Goal: Task Accomplishment & Management: Use online tool/utility

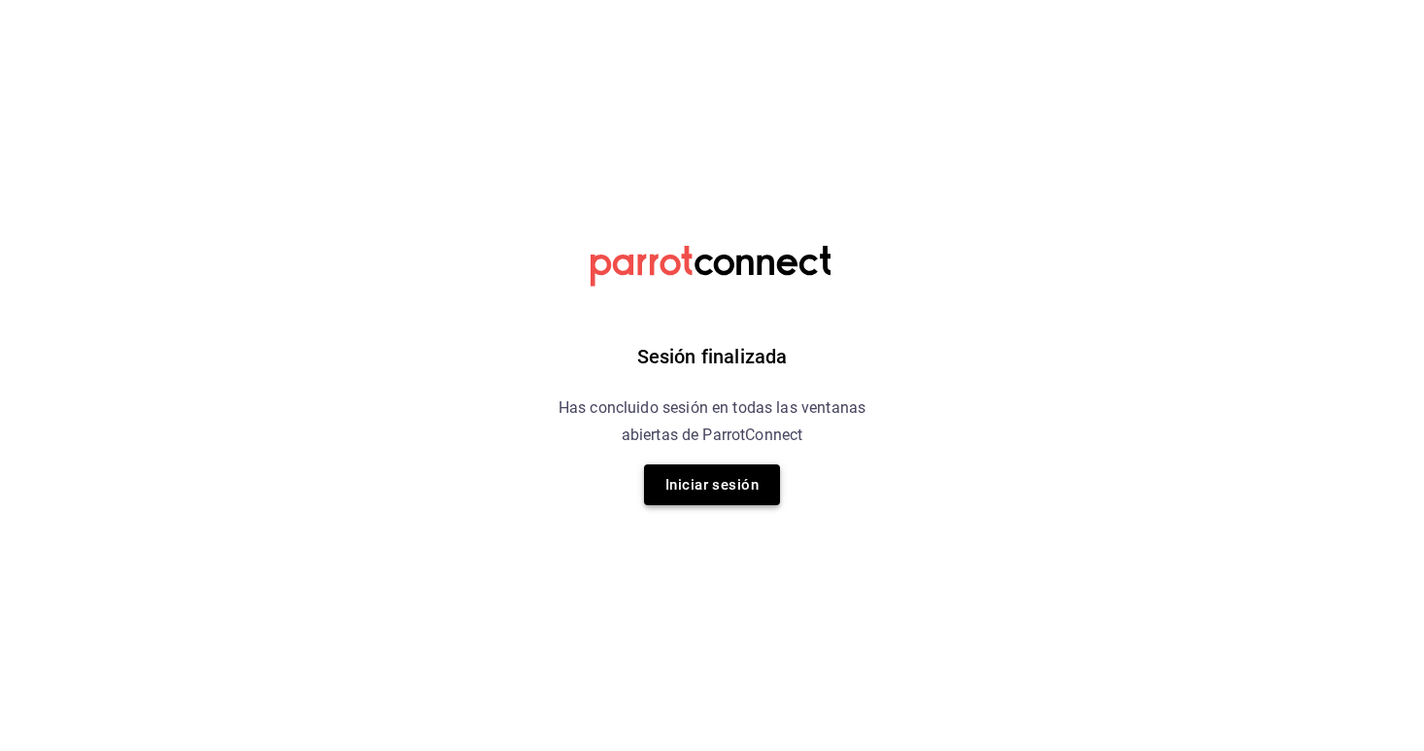
click at [704, 488] on button "Iniciar sesión" at bounding box center [712, 484] width 136 height 41
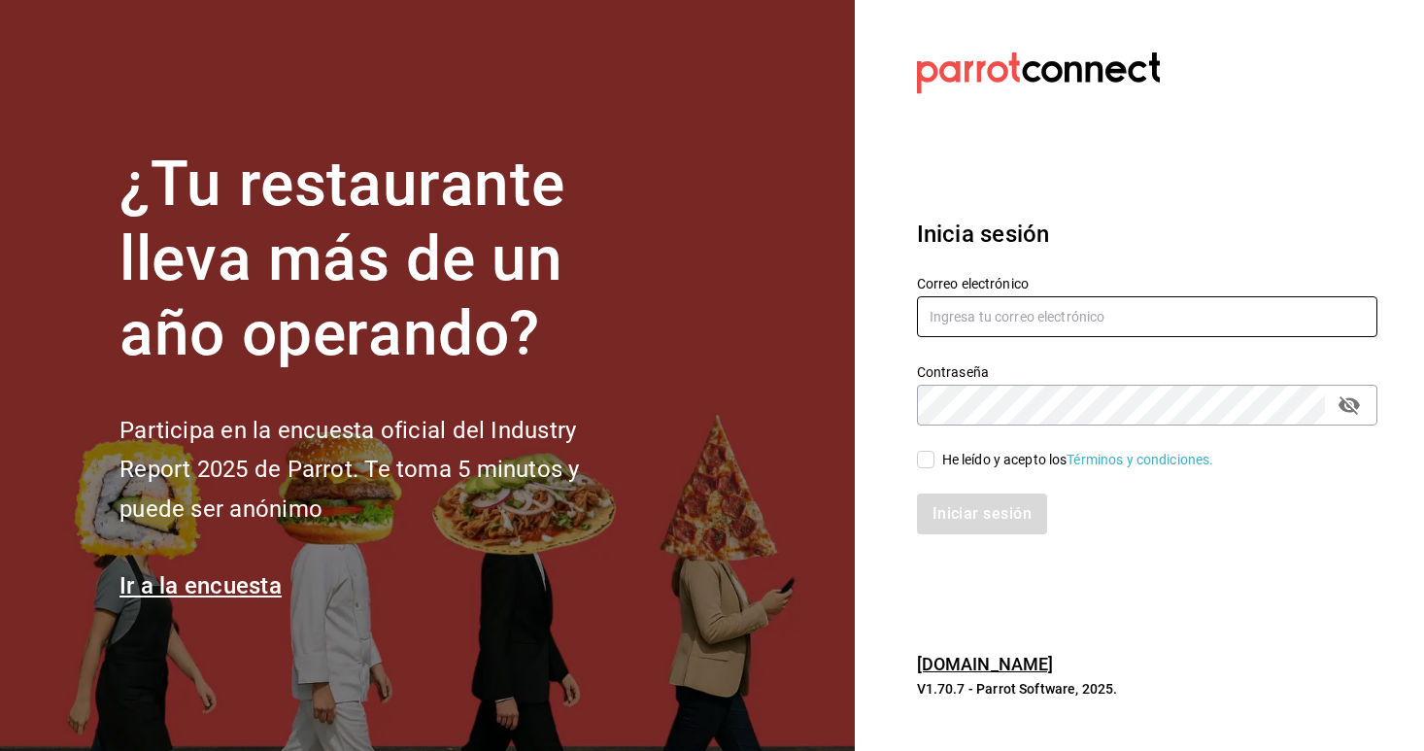
click at [939, 319] on input "text" at bounding box center [1147, 316] width 461 height 41
type input "christian.nadal@grupocosteno.com"
click at [922, 462] on input "He leído y acepto los Términos y condiciones." at bounding box center [925, 459] width 17 height 17
checkbox input "true"
click at [964, 510] on button "Iniciar sesión" at bounding box center [983, 514] width 132 height 41
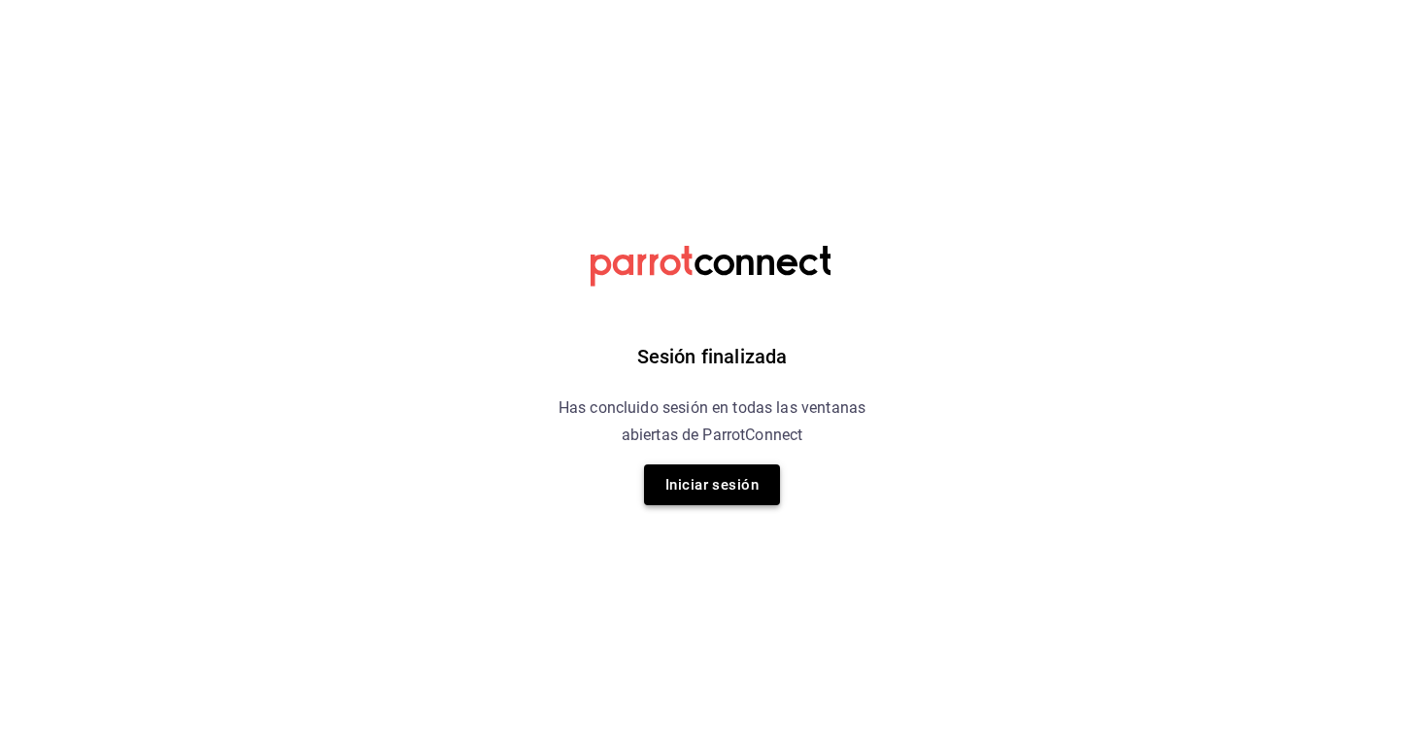
click at [670, 469] on button "Iniciar sesión" at bounding box center [712, 484] width 136 height 41
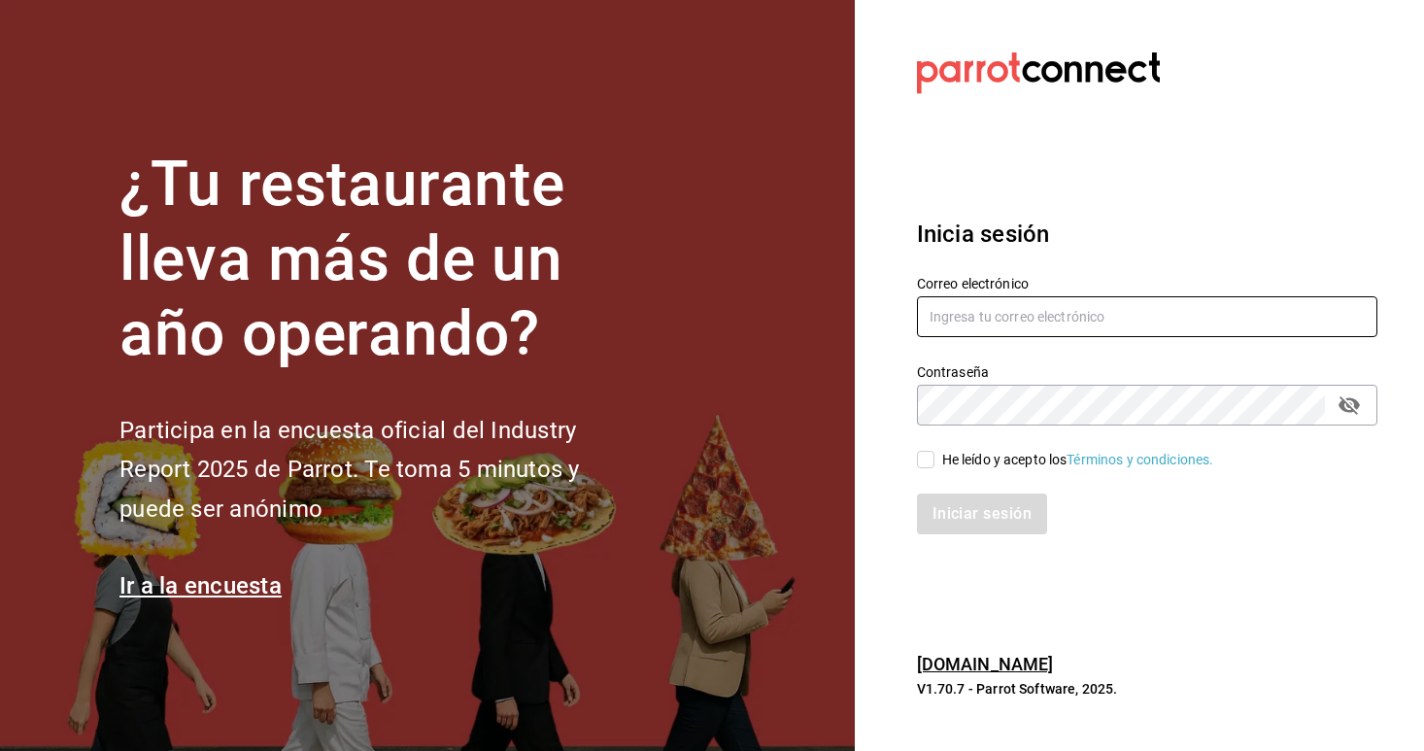
click at [952, 306] on input "text" at bounding box center [1147, 316] width 461 height 41
type input "christian.nadal@grupocosteno.com"
click at [913, 462] on div "He leído y acepto los Términos y condiciones." at bounding box center [1136, 448] width 484 height 45
click at [929, 462] on input "He leído y acepto los Términos y condiciones." at bounding box center [925, 459] width 17 height 17
checkbox input "true"
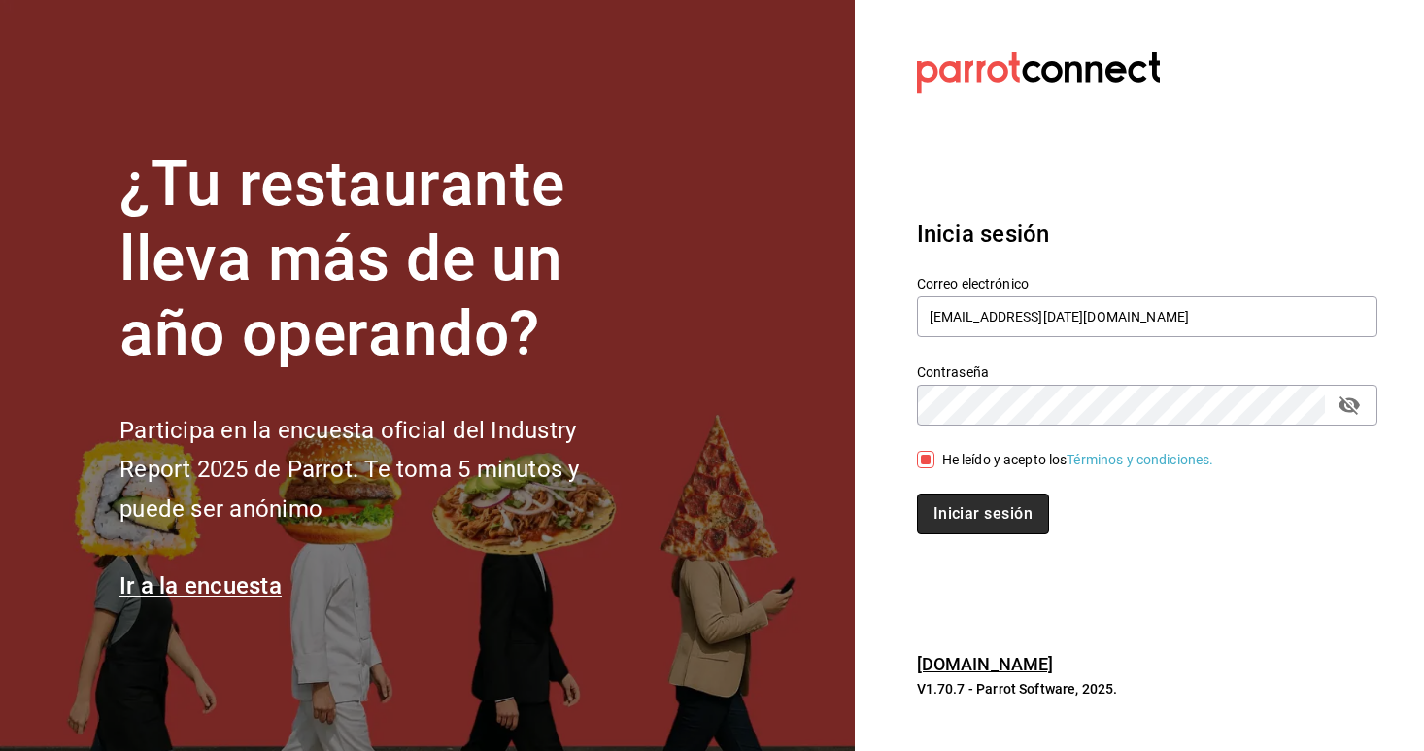
click at [943, 499] on button "Iniciar sesión" at bounding box center [983, 514] width 132 height 41
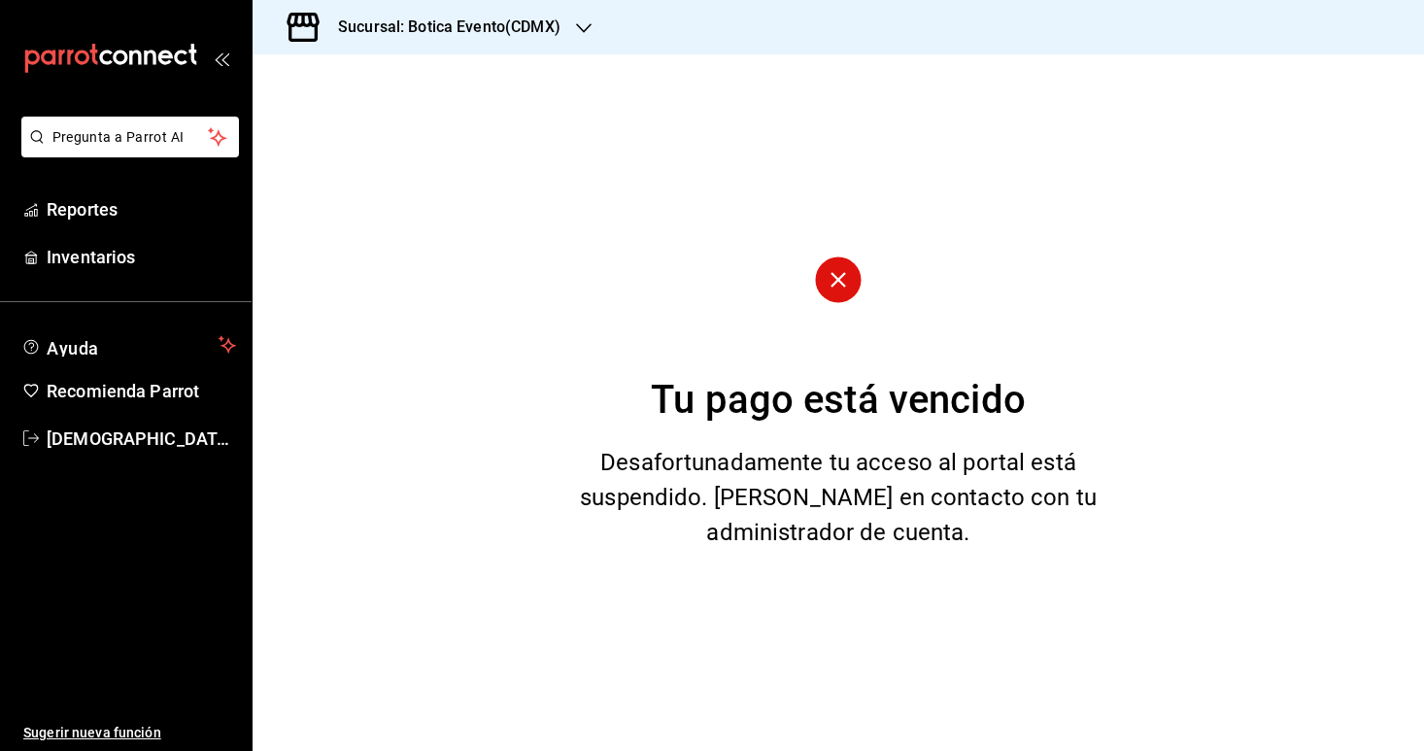
click at [381, 17] on h3 "Sucursal: Botica Evento(CDMX)" at bounding box center [442, 27] width 238 height 23
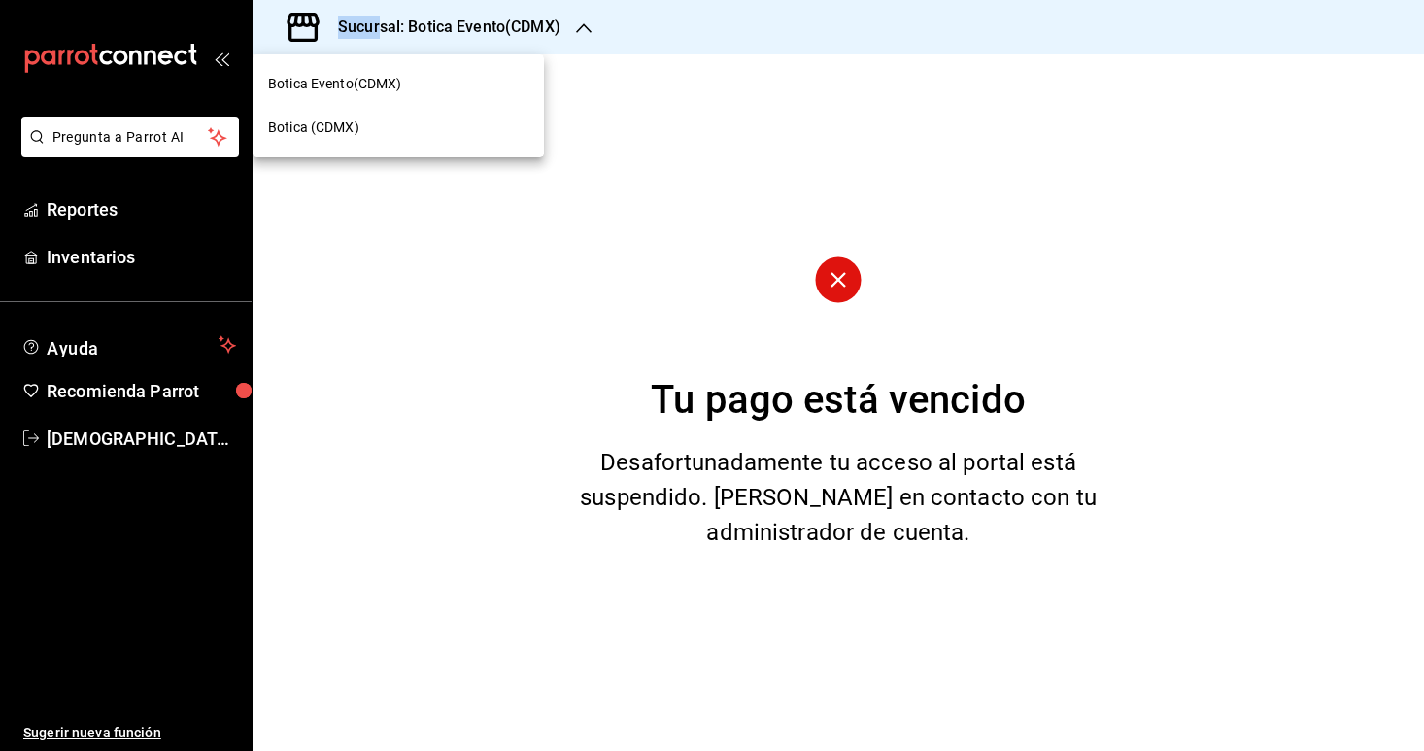
click at [312, 130] on span "Botica (CDMX)" at bounding box center [313, 128] width 91 height 20
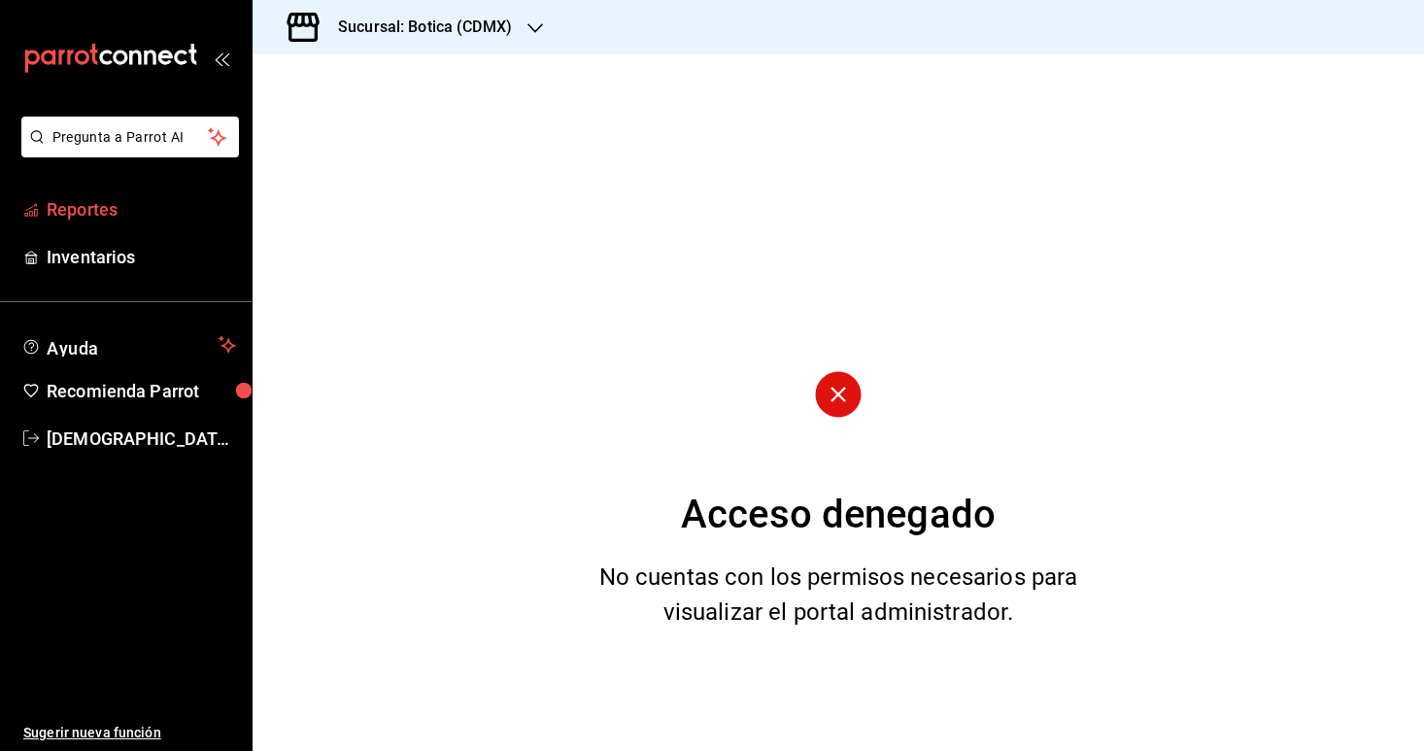
click at [86, 210] on span "Reportes" at bounding box center [141, 209] width 189 height 26
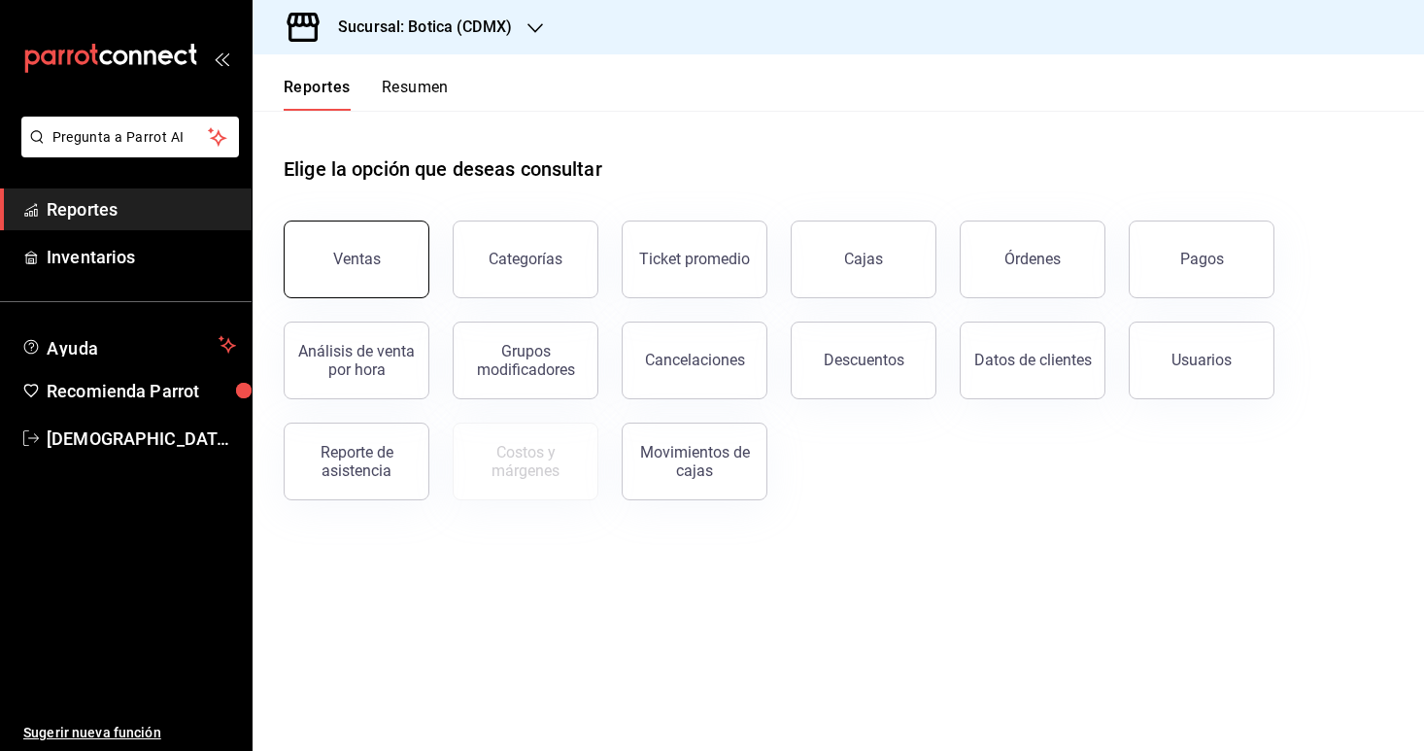
click at [337, 270] on button "Ventas" at bounding box center [357, 260] width 146 height 78
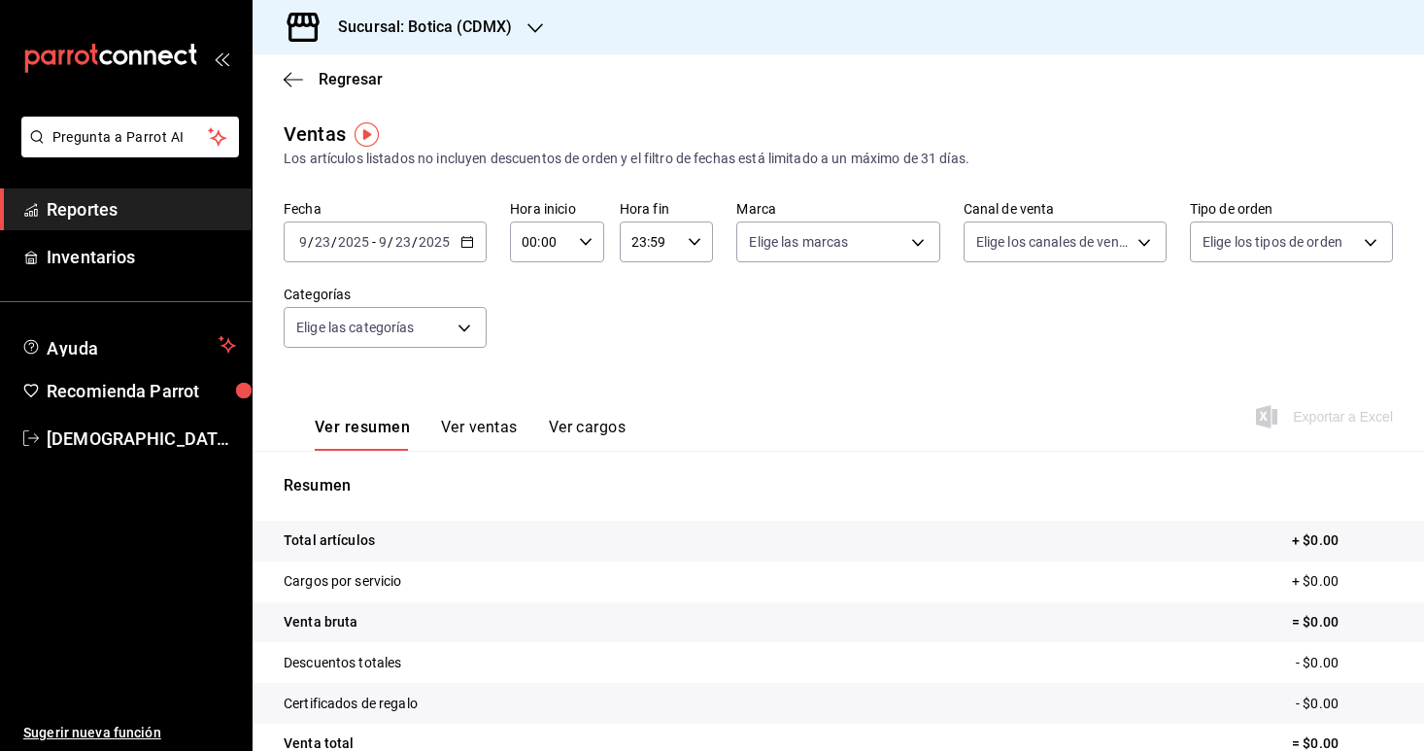
click at [455, 239] on div "[DATE] [DATE] - [DATE] [DATE]" at bounding box center [385, 242] width 203 height 41
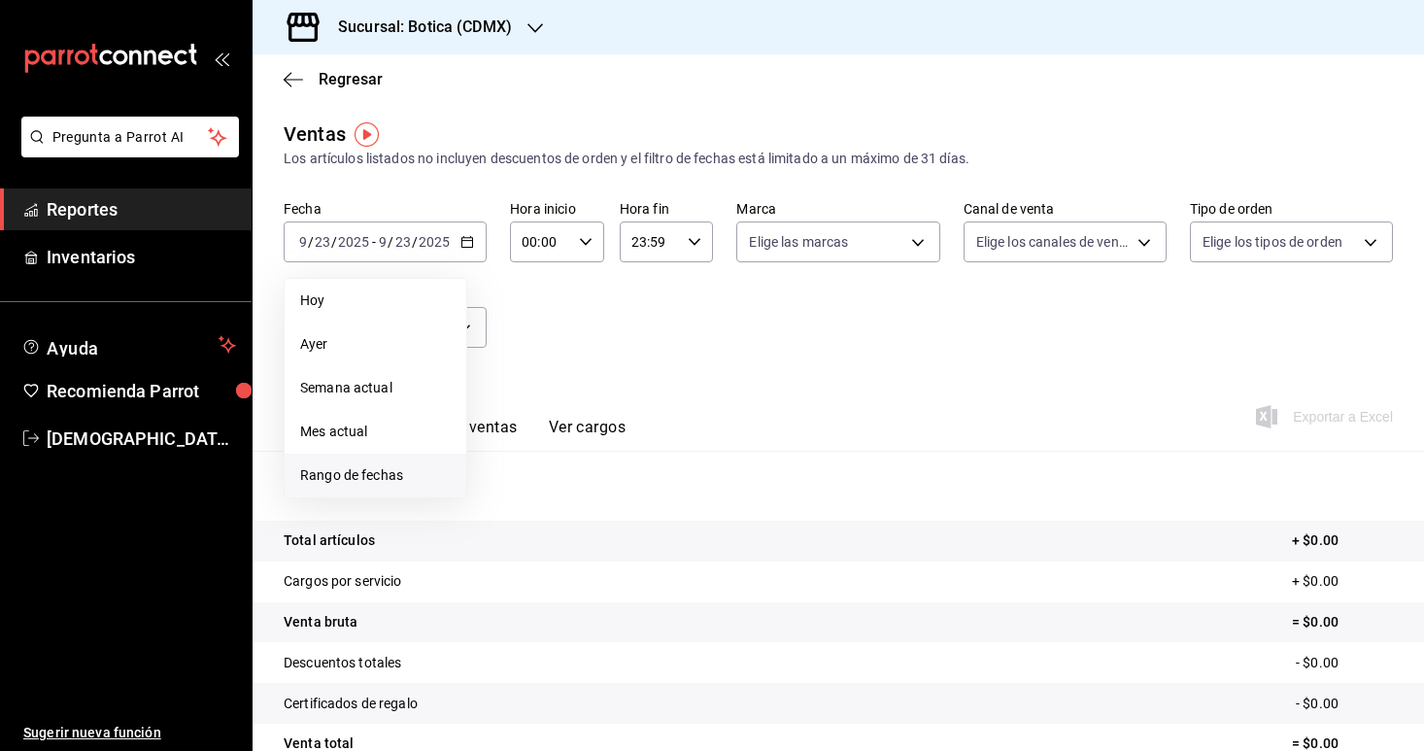
click at [331, 472] on span "Rango de fechas" at bounding box center [375, 475] width 151 height 20
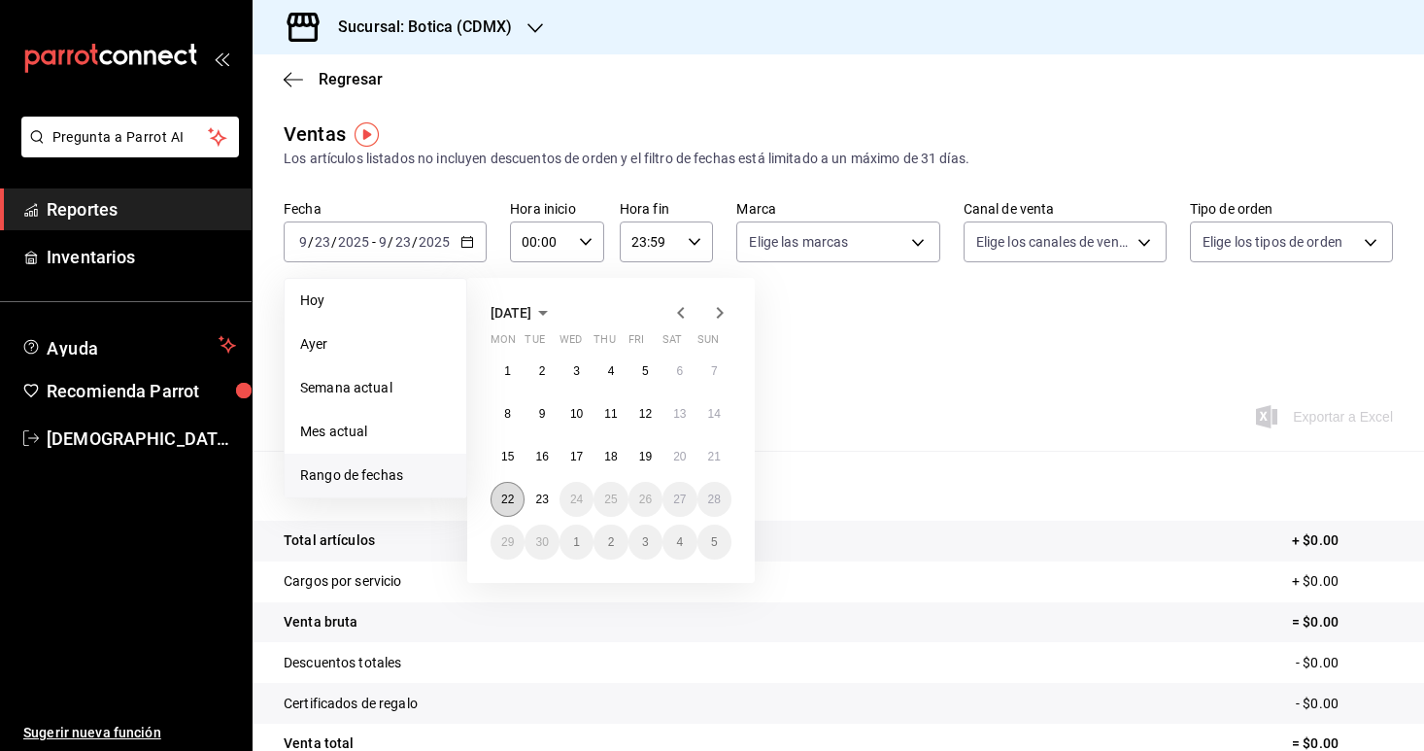
click at [513, 498] on abbr "22" at bounding box center [507, 500] width 13 height 14
click at [531, 500] on button "23" at bounding box center [542, 499] width 34 height 35
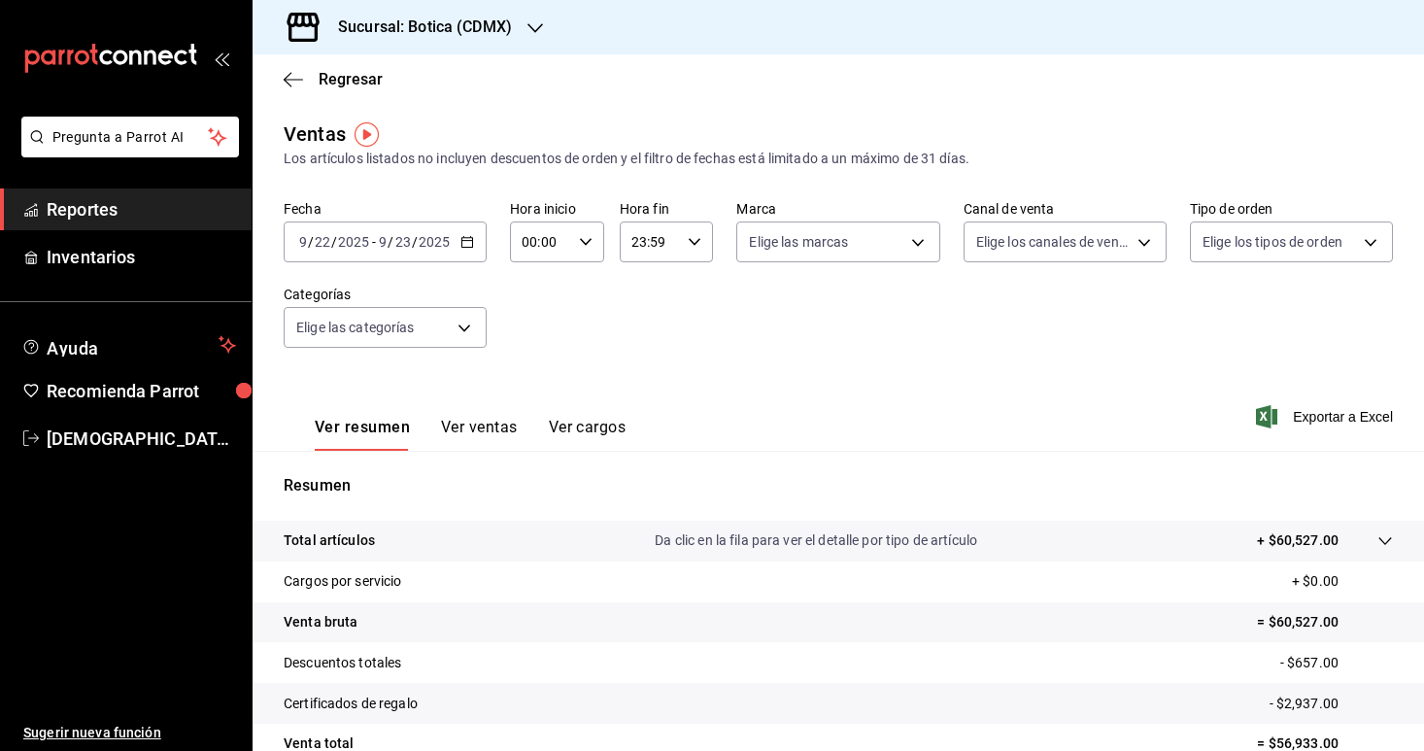
click at [593, 235] on div "00:00 Hora inicio" at bounding box center [557, 242] width 94 height 41
click at [533, 374] on button "02" at bounding box center [534, 384] width 40 height 39
type input "02:00"
click at [652, 351] on div at bounding box center [712, 375] width 1424 height 751
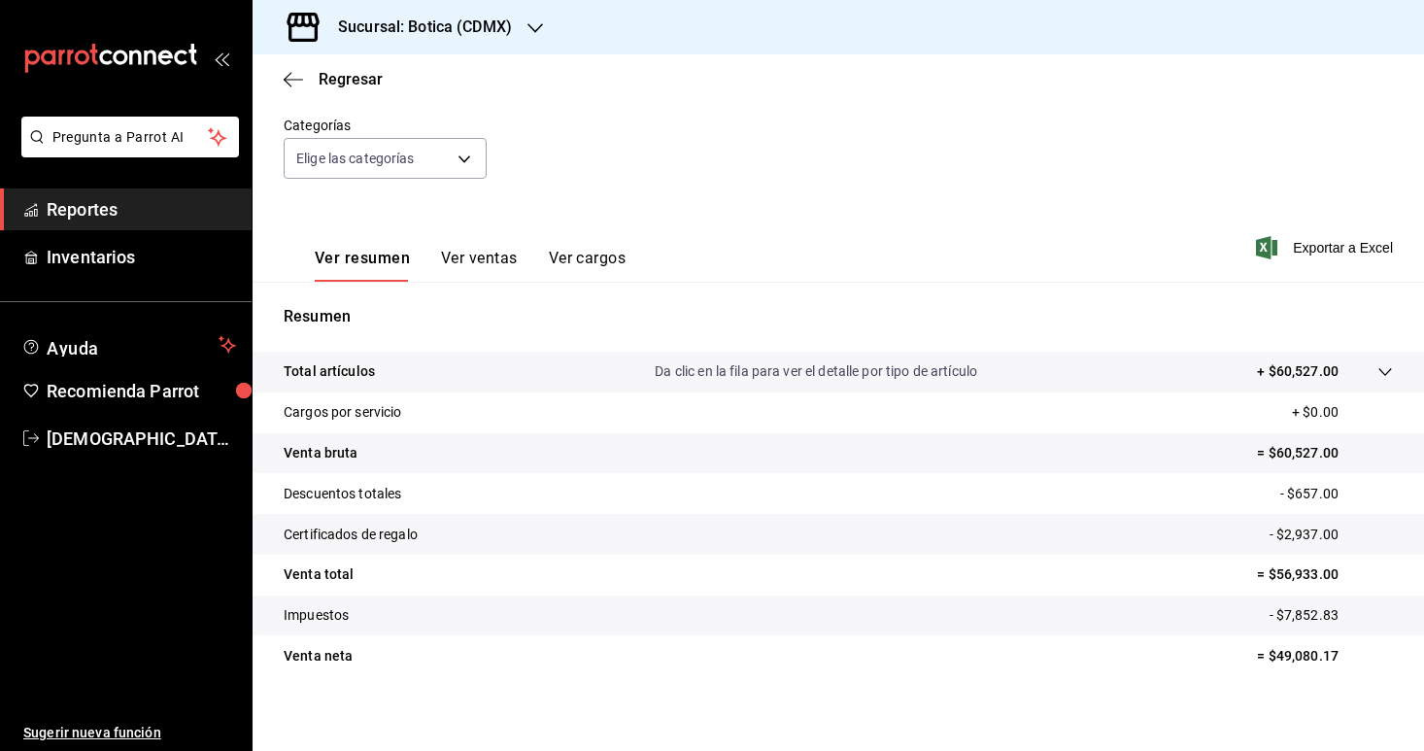
scroll to position [180, 0]
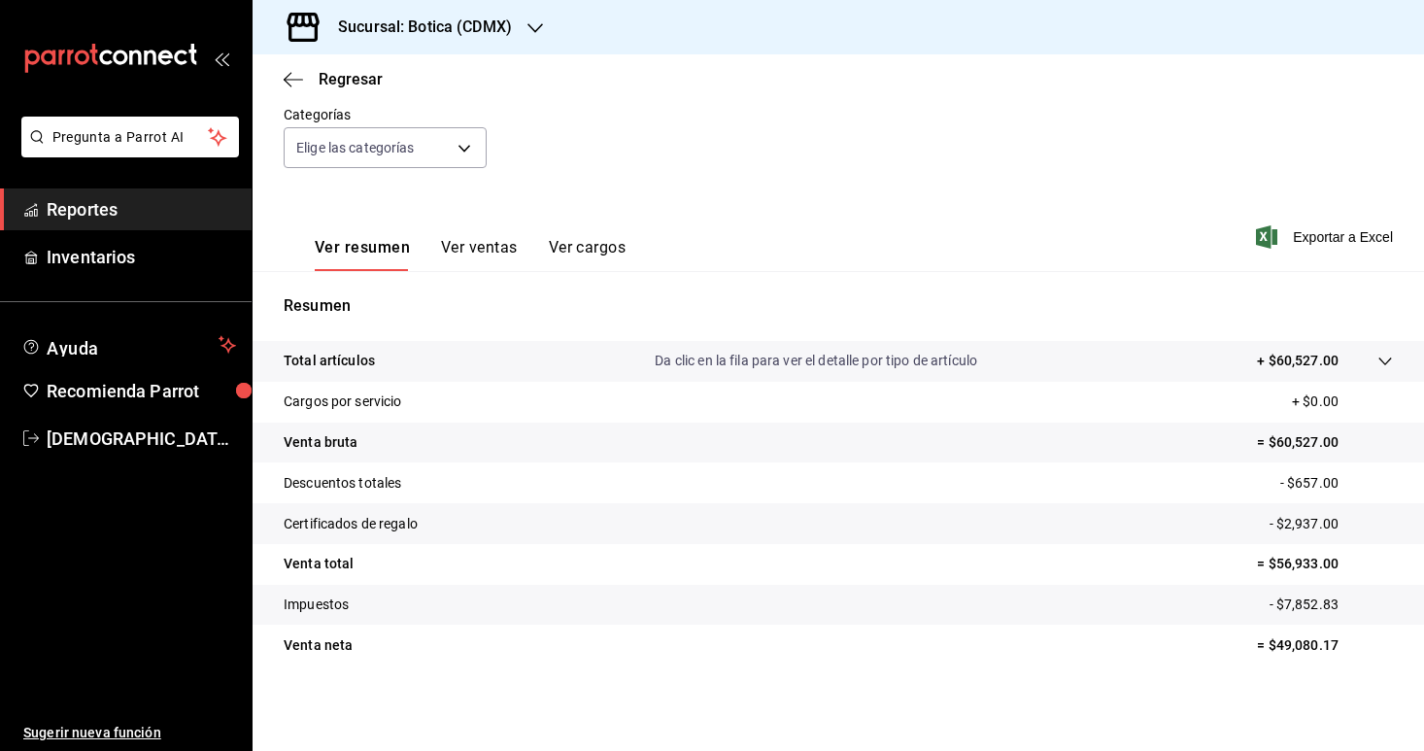
click at [1387, 365] on icon at bounding box center [1386, 362] width 16 height 16
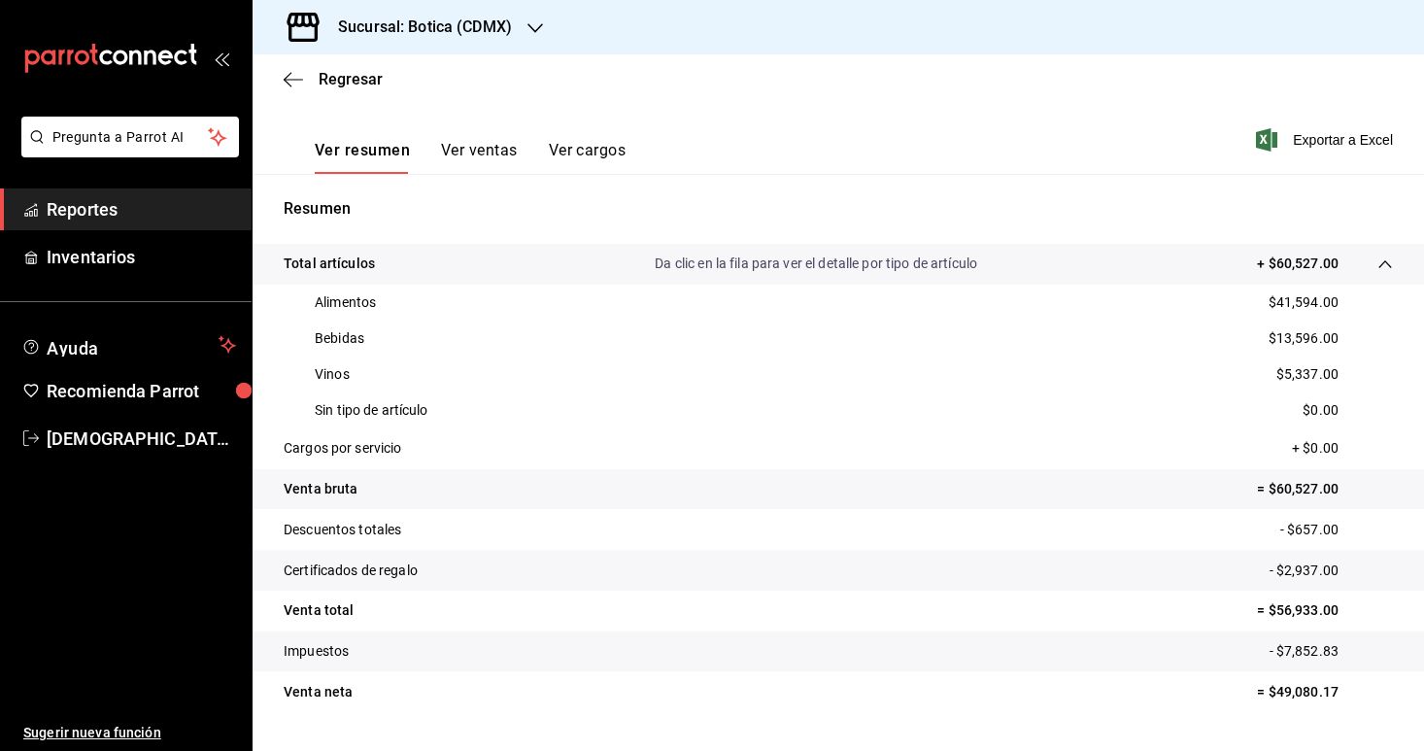
scroll to position [275, 0]
click at [1302, 138] on span "Exportar a Excel" at bounding box center [1326, 141] width 133 height 23
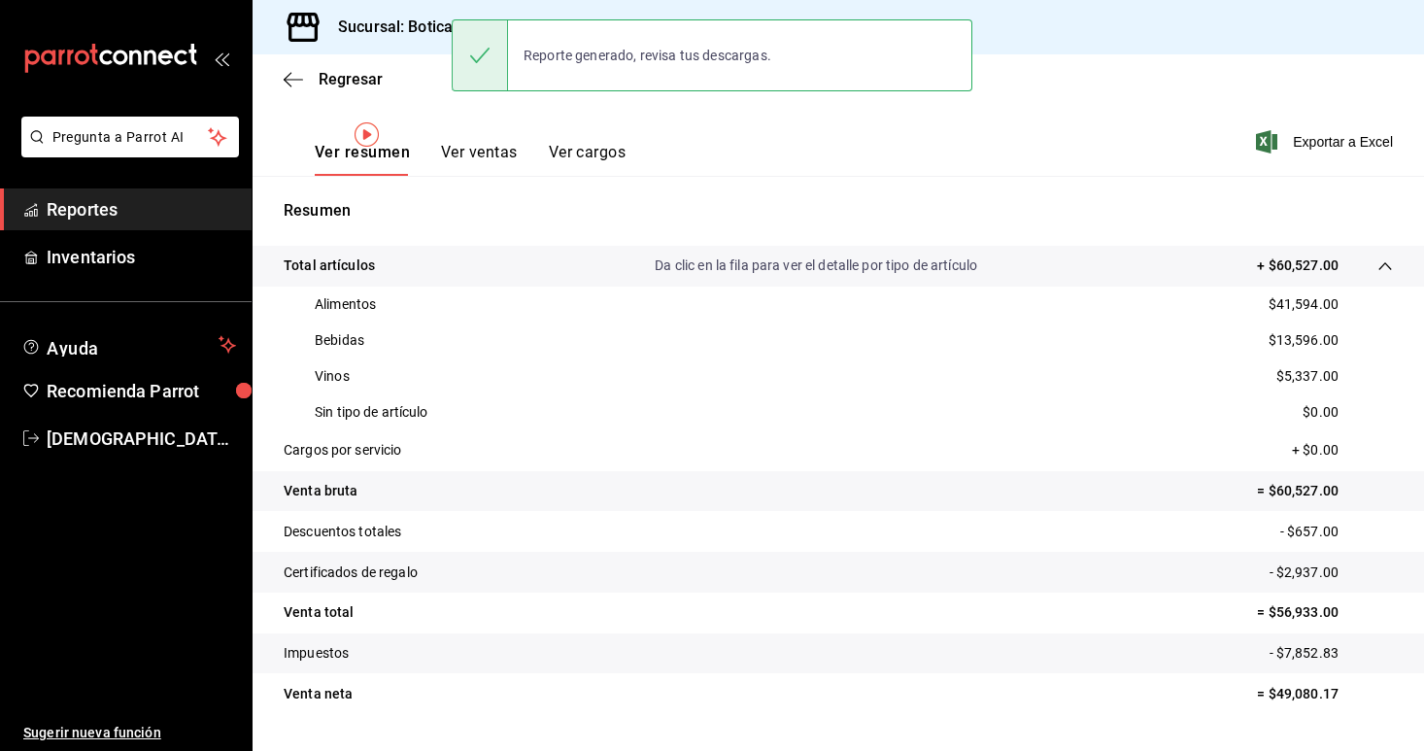
scroll to position [0, 0]
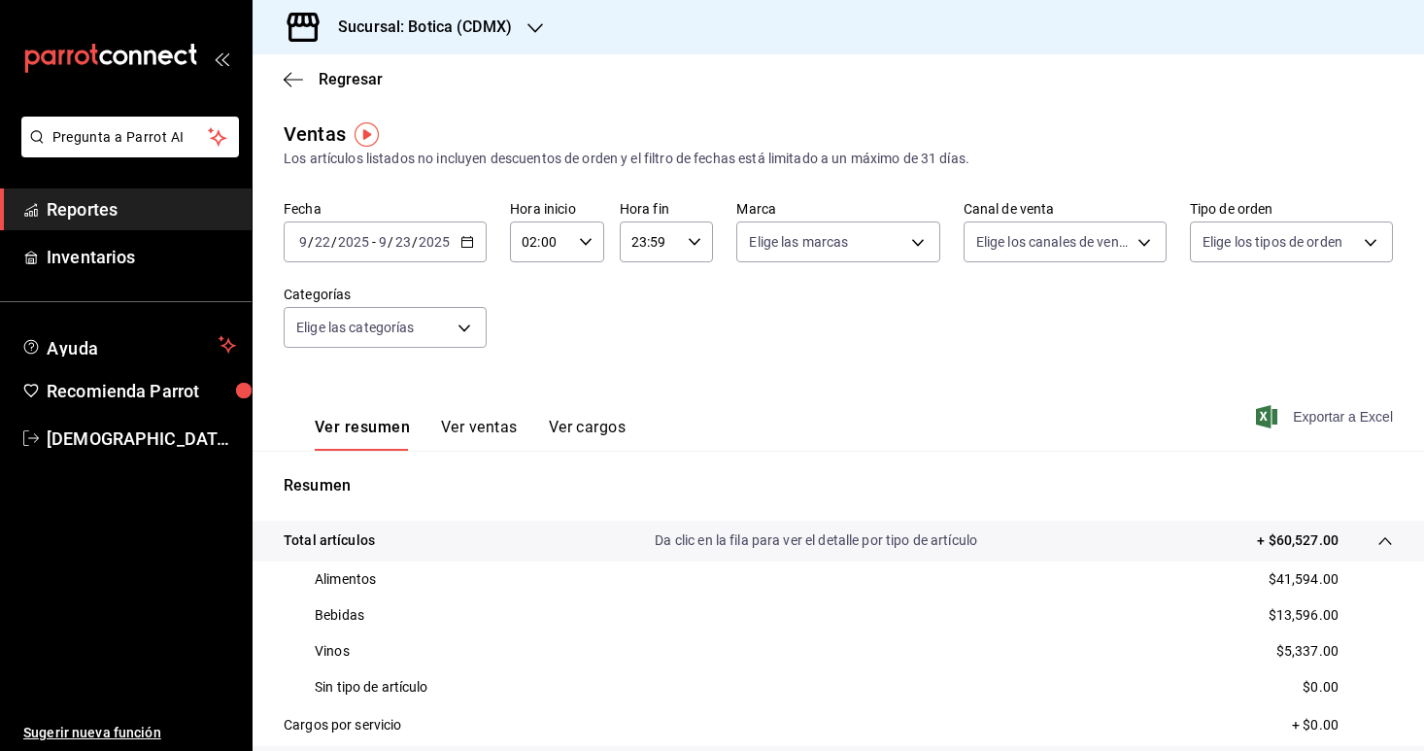
click at [1298, 405] on span "Exportar a Excel" at bounding box center [1326, 416] width 133 height 23
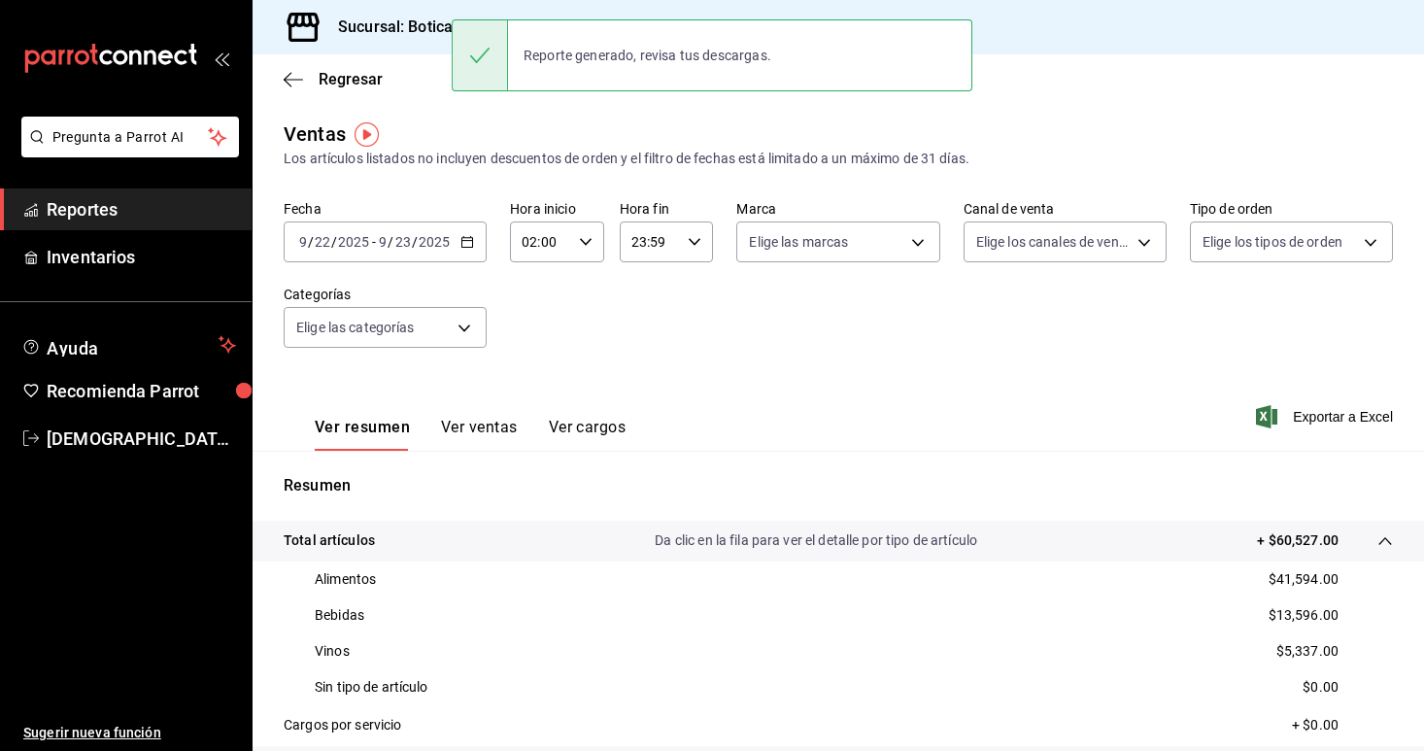
click at [104, 199] on span "Reportes" at bounding box center [141, 209] width 189 height 26
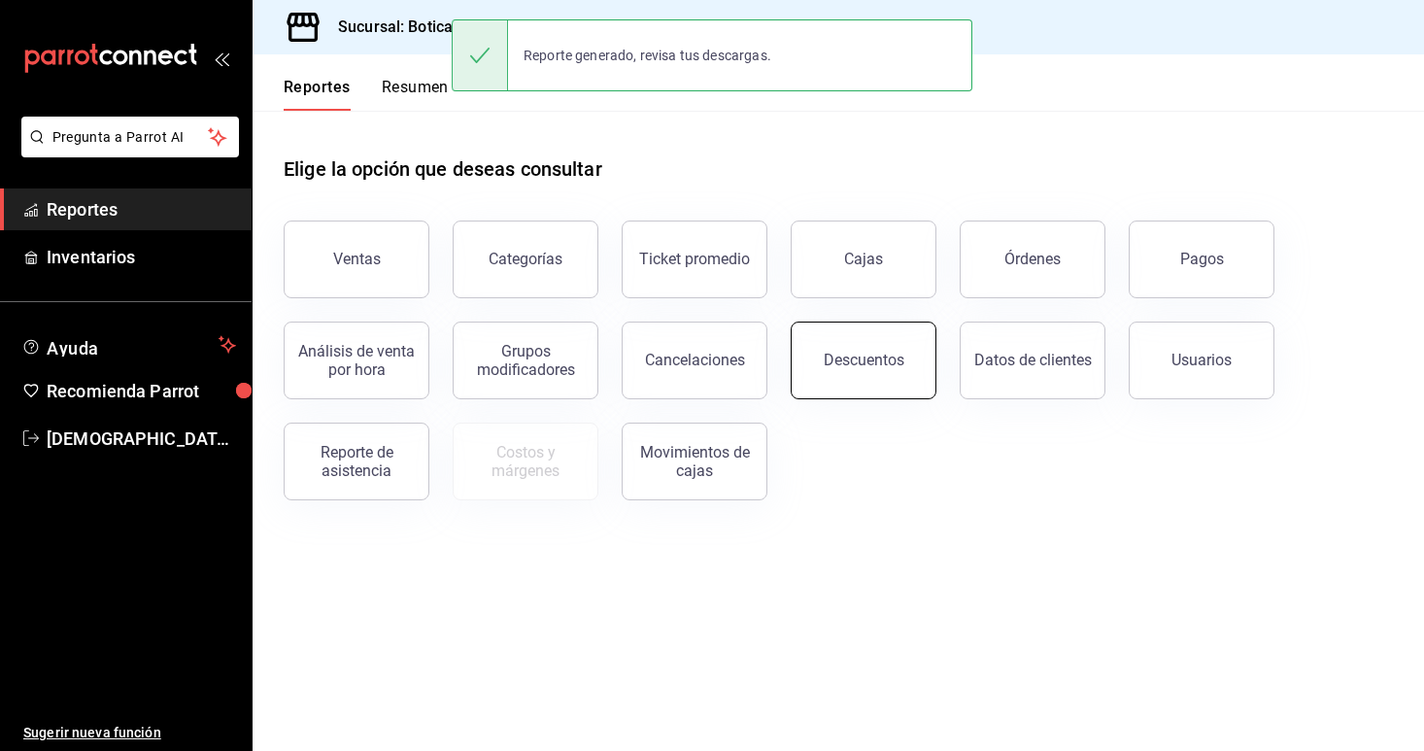
click at [815, 333] on button "Descuentos" at bounding box center [864, 361] width 146 height 78
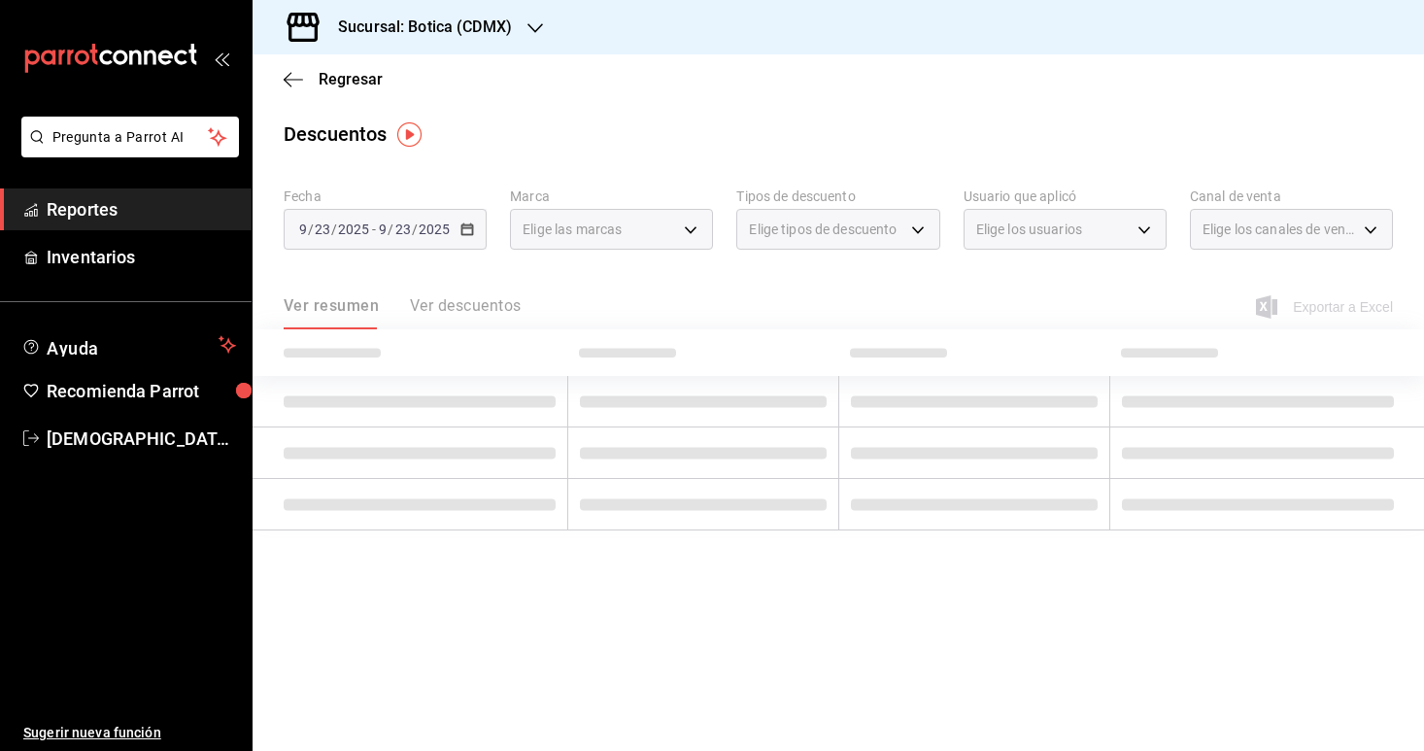
click at [455, 230] on div "[DATE] [DATE] - [DATE] [DATE]" at bounding box center [385, 229] width 203 height 41
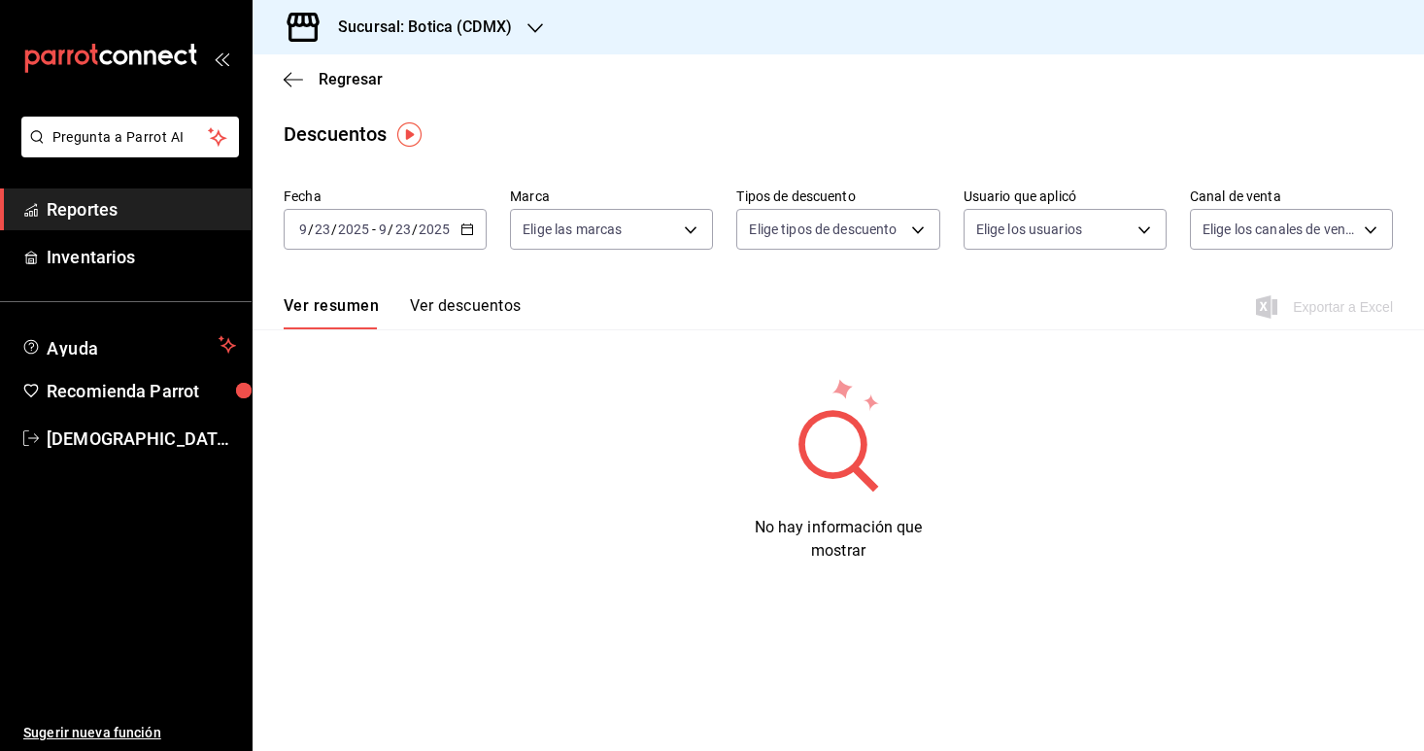
click at [466, 232] on icon "button" at bounding box center [468, 230] width 14 height 14
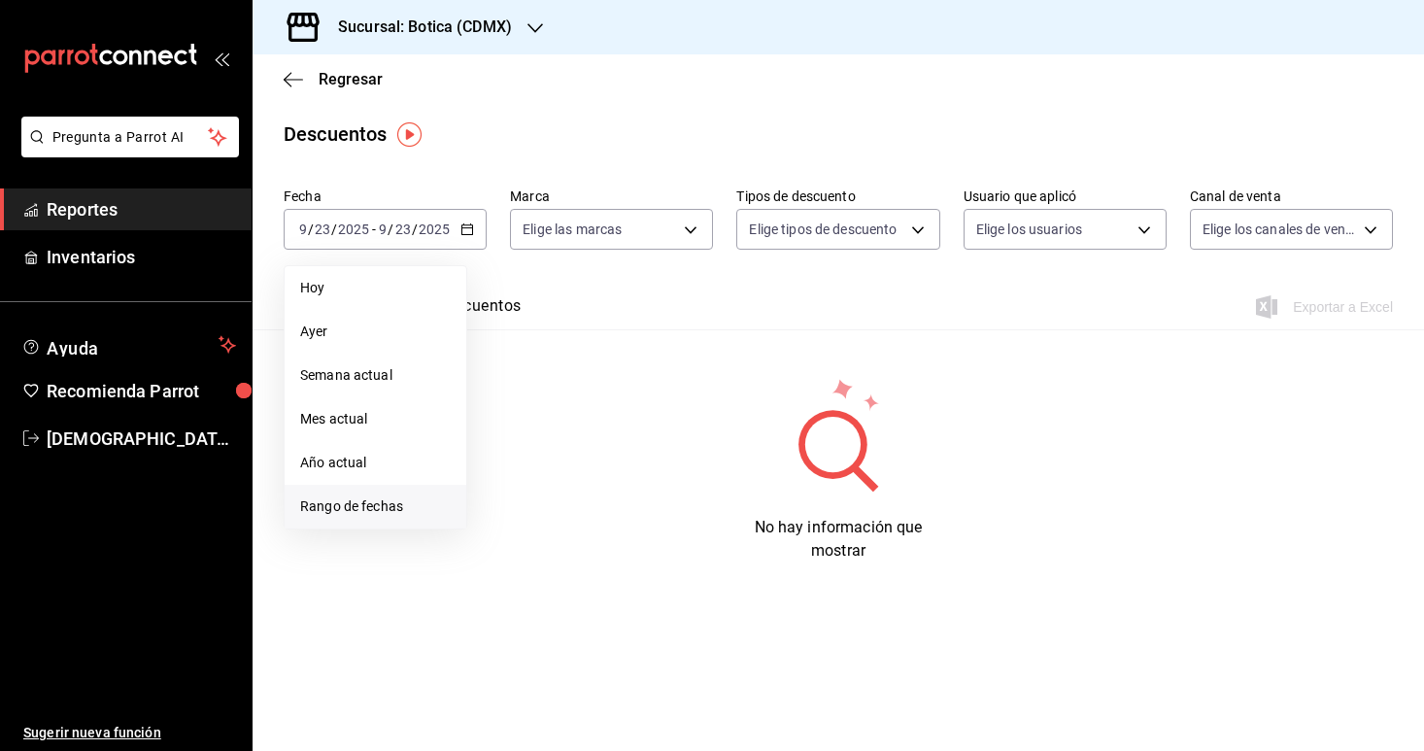
click at [366, 508] on span "Rango de fechas" at bounding box center [375, 507] width 151 height 20
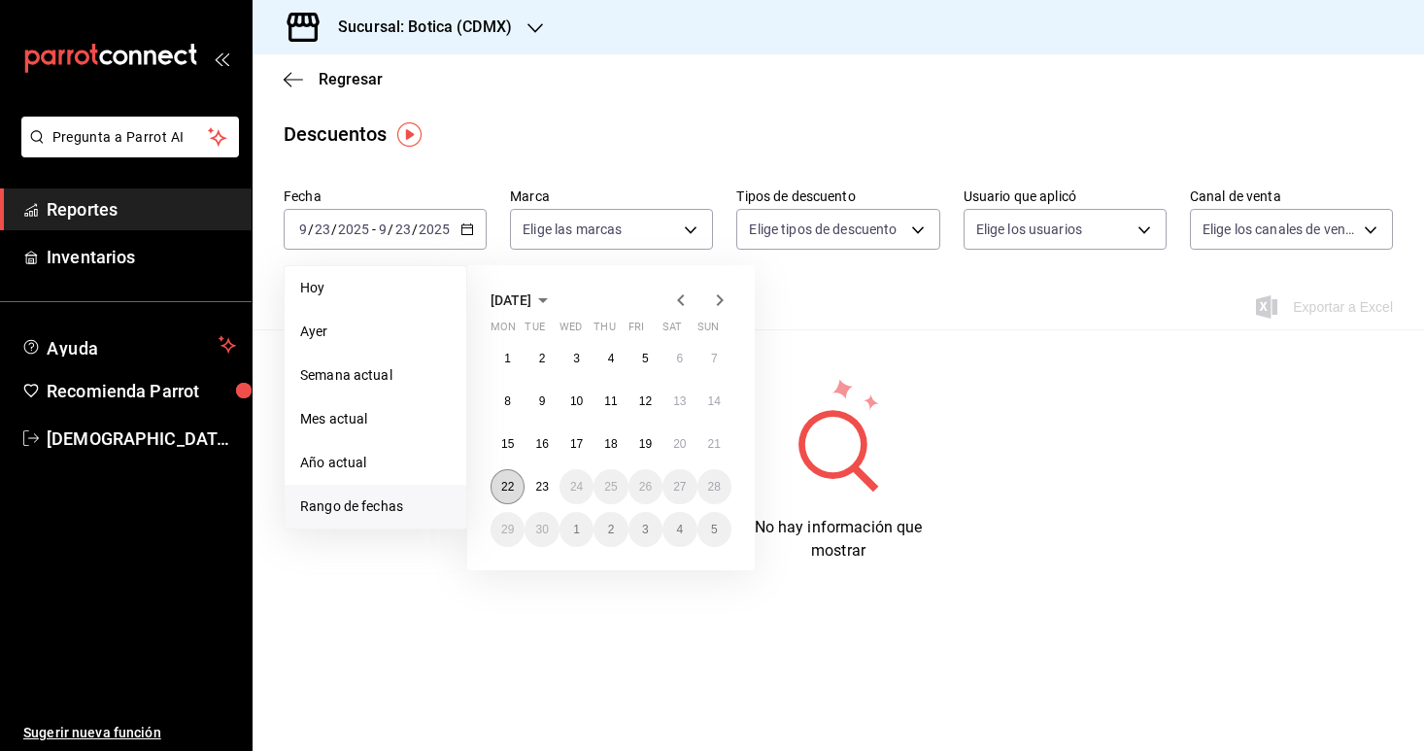
click at [501, 482] on abbr "22" at bounding box center [507, 487] width 13 height 14
click at [531, 488] on button "23" at bounding box center [542, 486] width 34 height 35
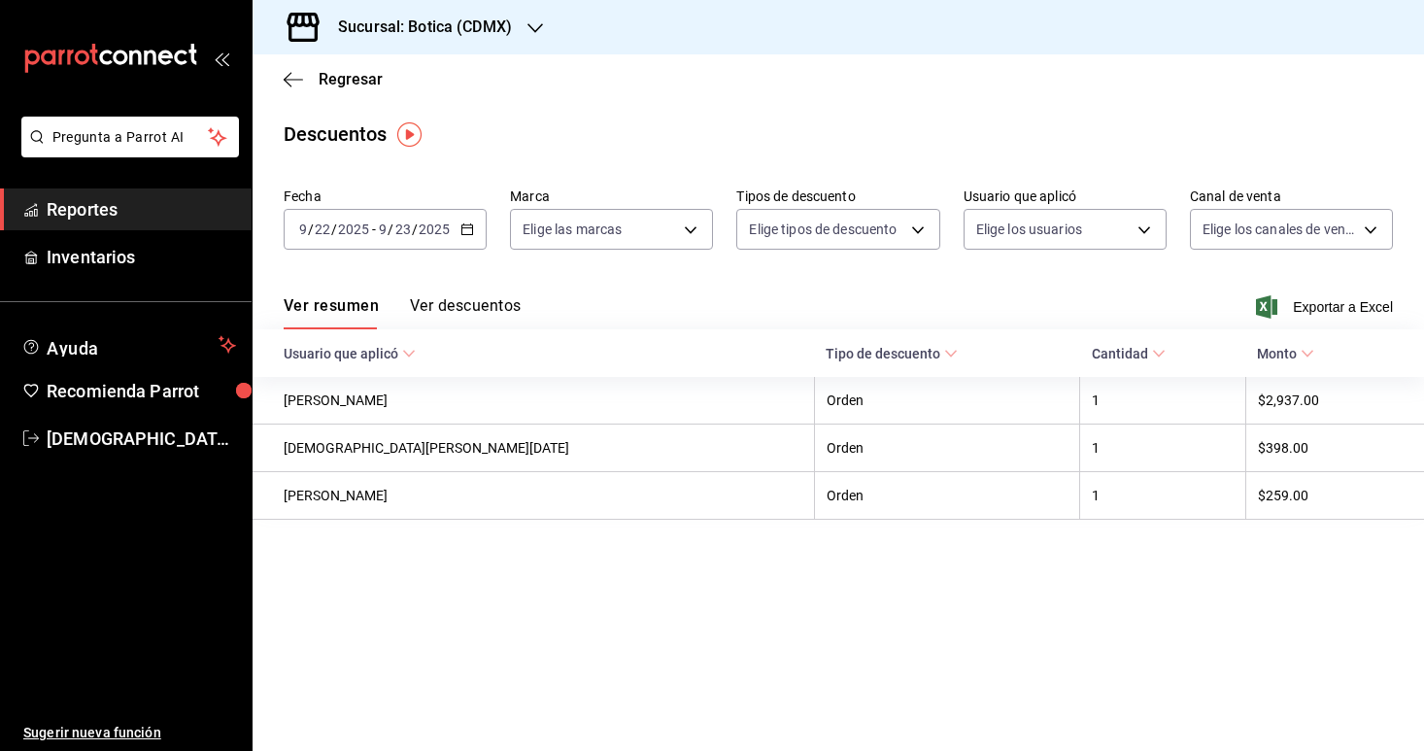
click at [447, 306] on button "Ver descuentos" at bounding box center [465, 312] width 111 height 33
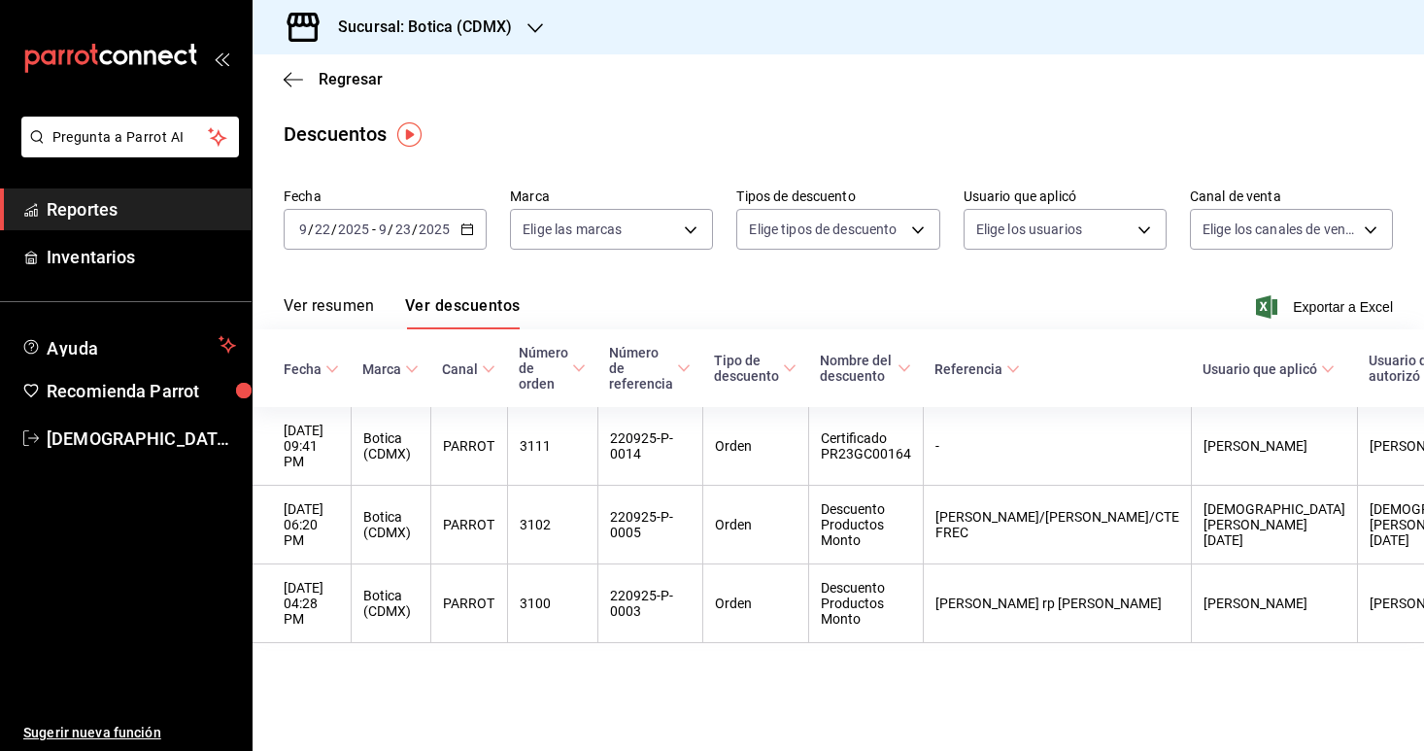
click at [358, 304] on button "Ver resumen" at bounding box center [329, 312] width 90 height 33
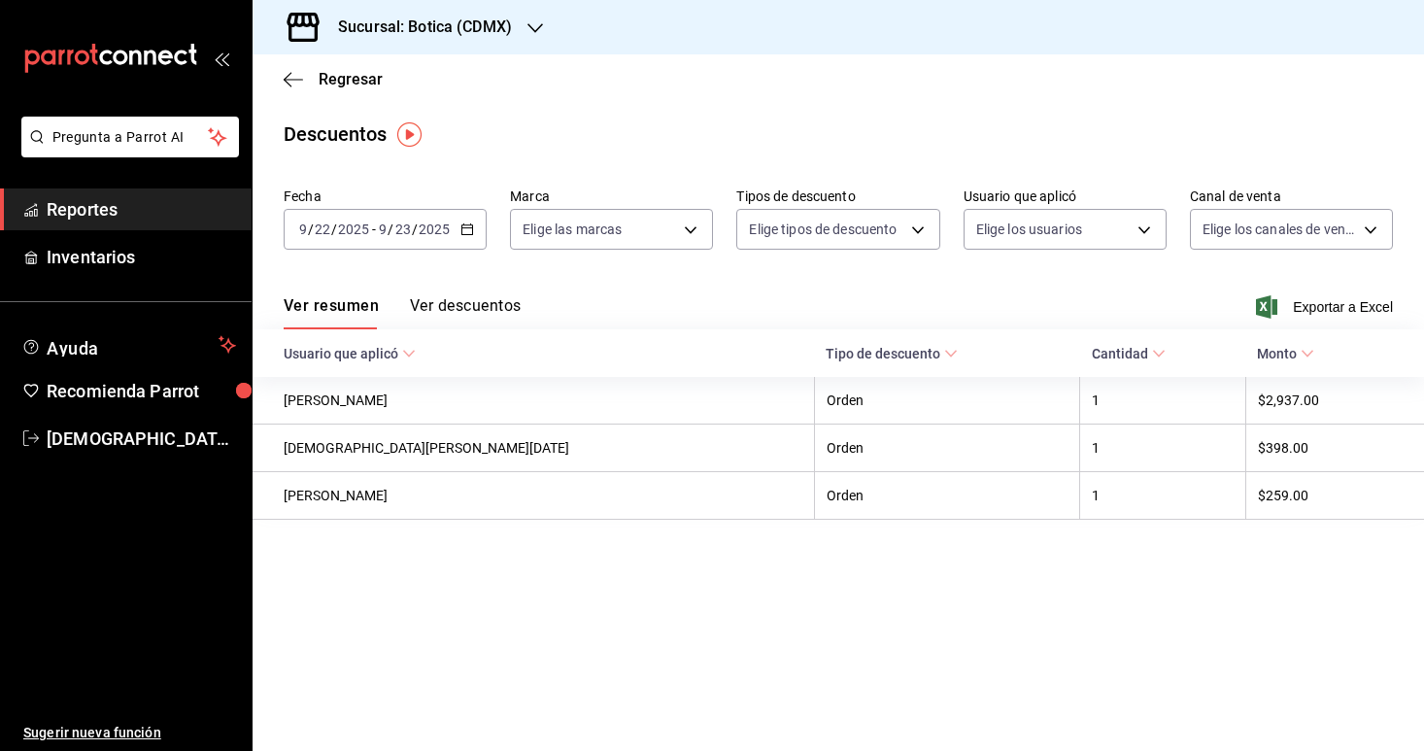
click at [130, 212] on span "Reportes" at bounding box center [141, 209] width 189 height 26
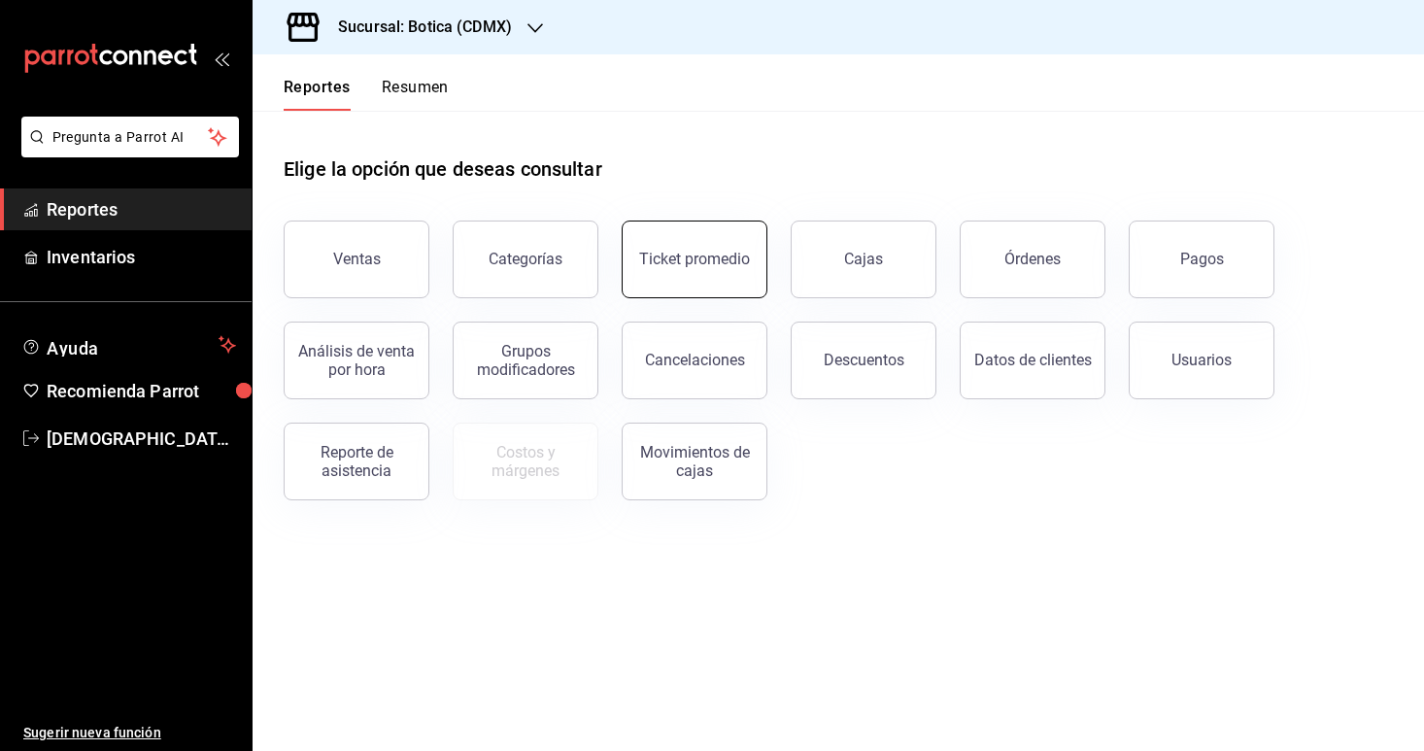
click at [711, 269] on button "Ticket promedio" at bounding box center [695, 260] width 146 height 78
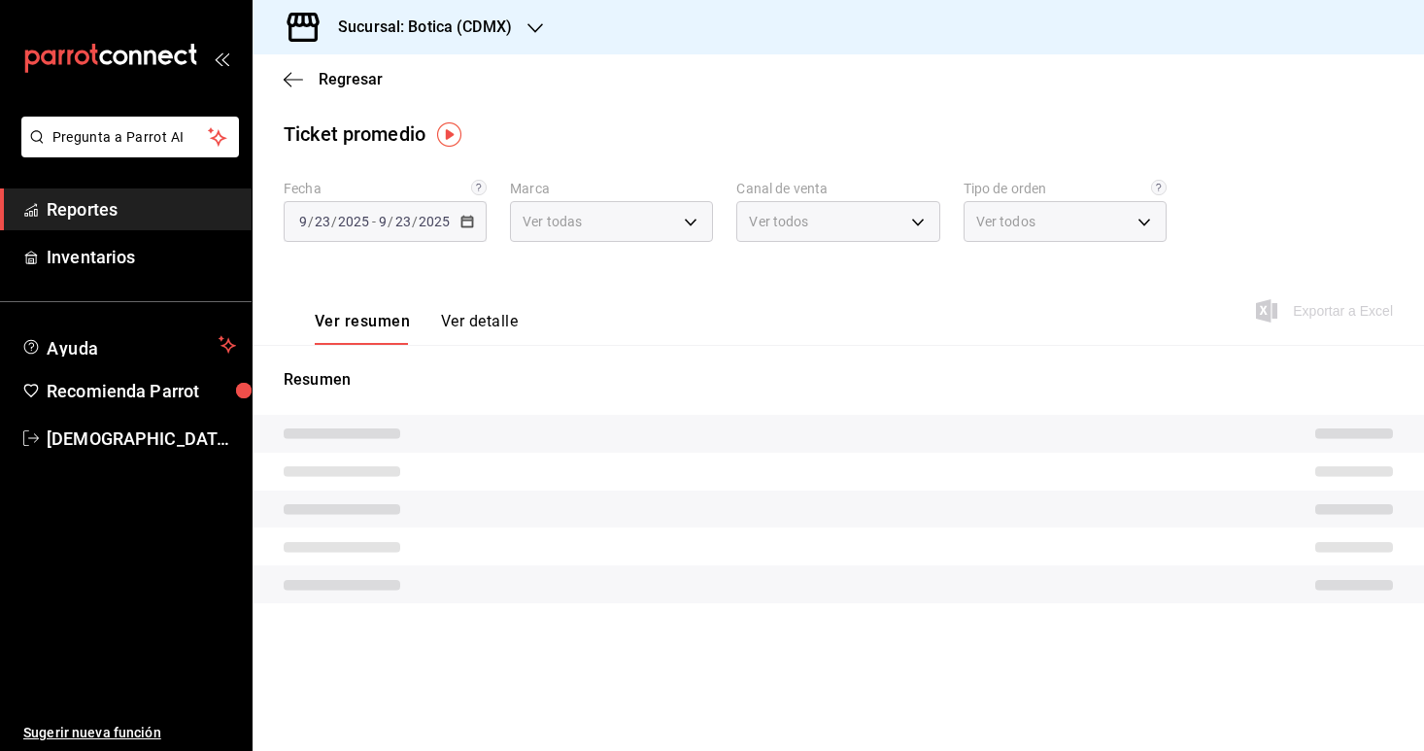
type input "d5352a43-907b-4cea-af89-ed5f283426a2"
type input "PARROT,UBER_EATS,RAPPI,DIDI_FOOD,ONLINE"
type input "68b56432-bc7c-4df1-8cc3-4eafb59ca3cc,EXTERNAL"
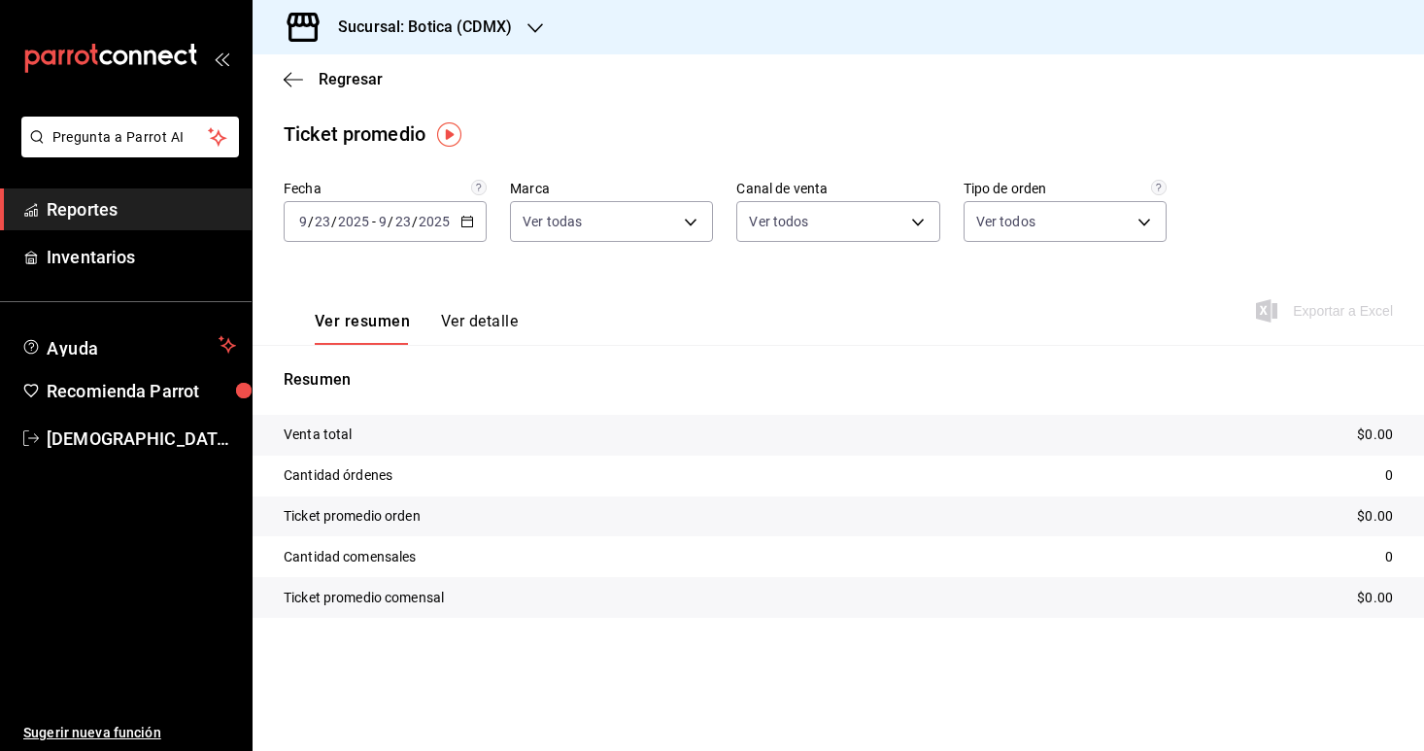
click at [466, 219] on icon "button" at bounding box center [468, 222] width 14 height 14
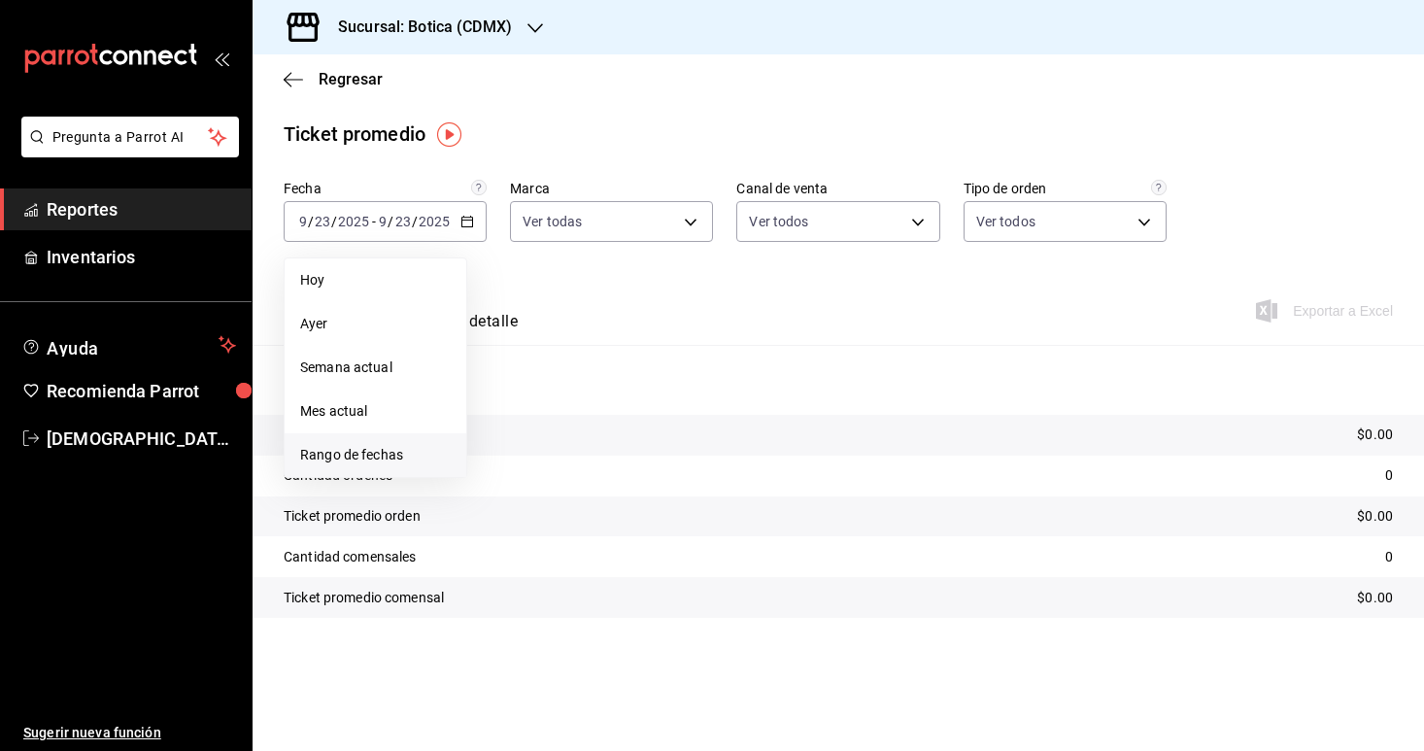
click at [360, 462] on span "Rango de fechas" at bounding box center [375, 455] width 151 height 20
click at [506, 484] on abbr "22" at bounding box center [507, 479] width 13 height 14
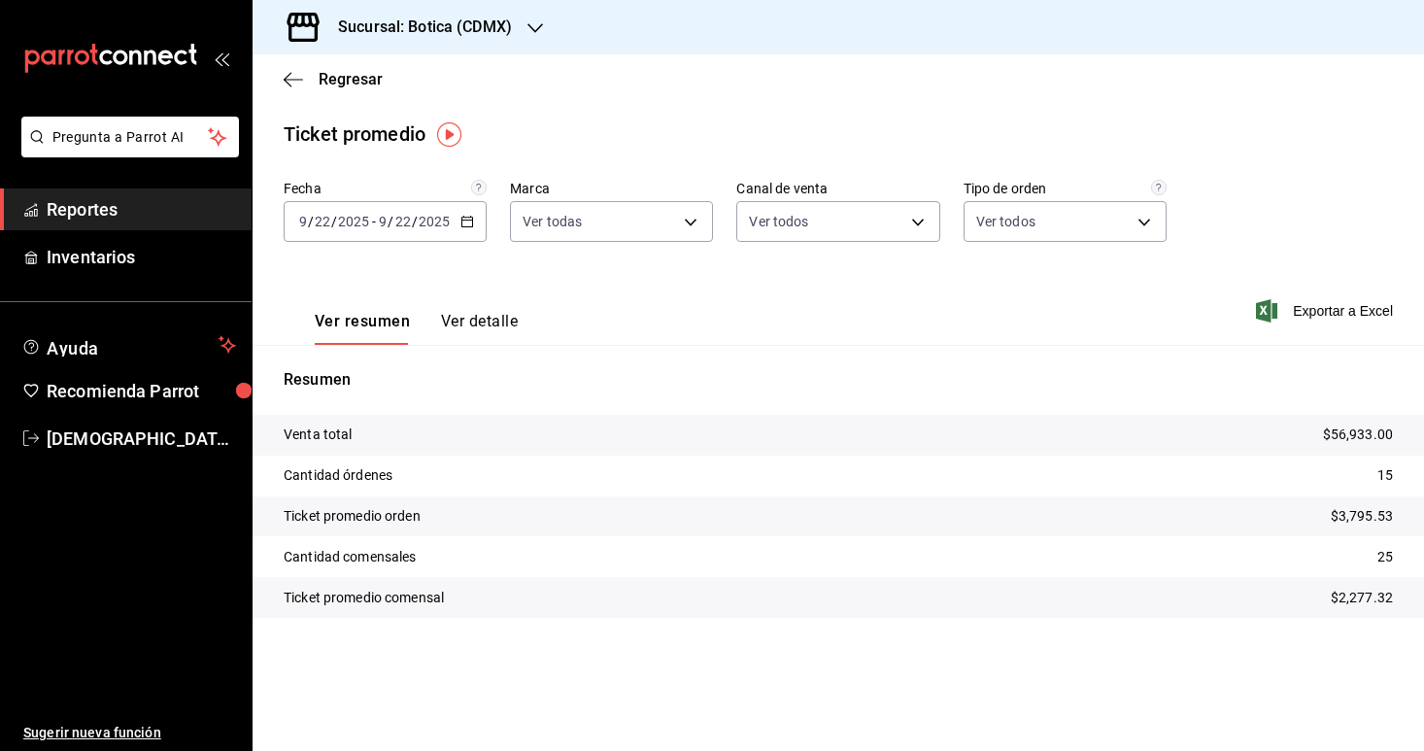
click at [469, 237] on div "[DATE] [DATE] - [DATE] [DATE]" at bounding box center [385, 221] width 203 height 41
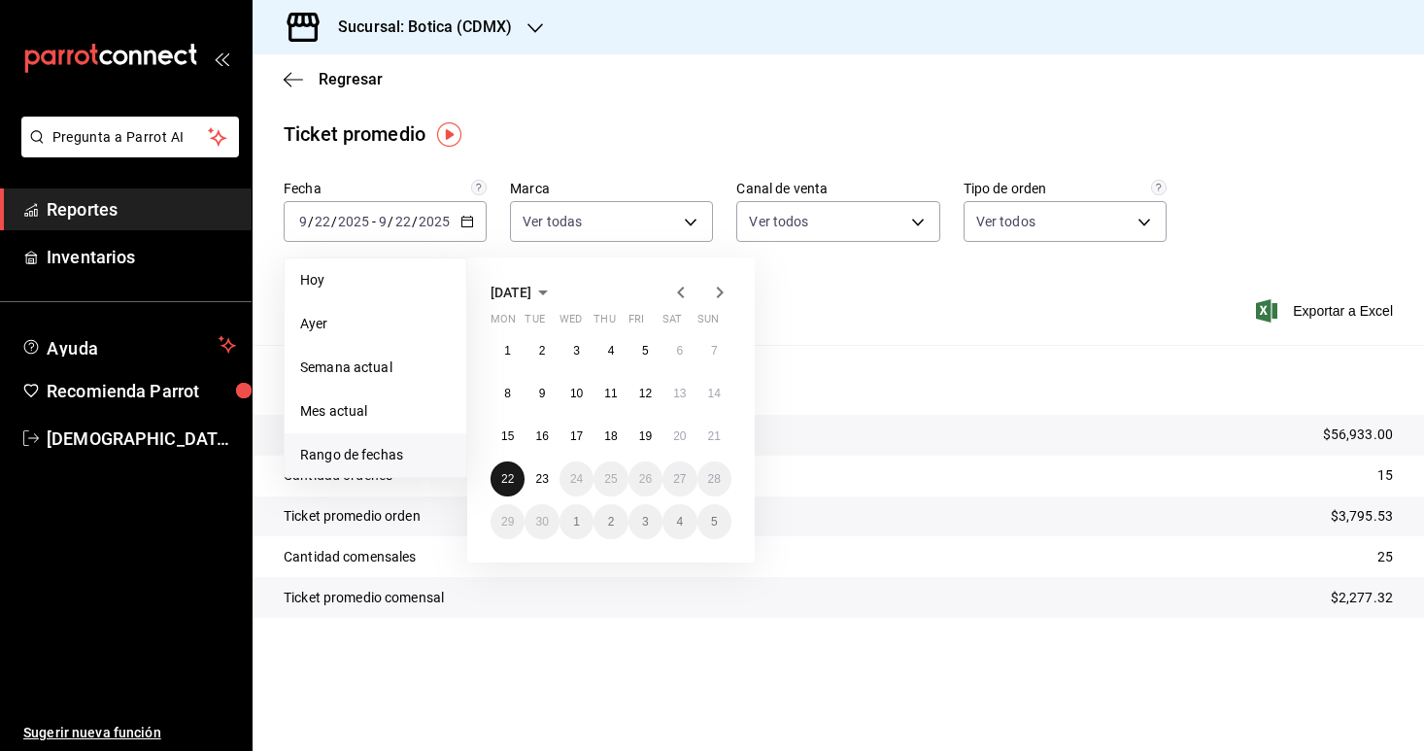
click at [509, 484] on abbr "22" at bounding box center [507, 479] width 13 height 14
click at [543, 481] on abbr "23" at bounding box center [541, 479] width 13 height 14
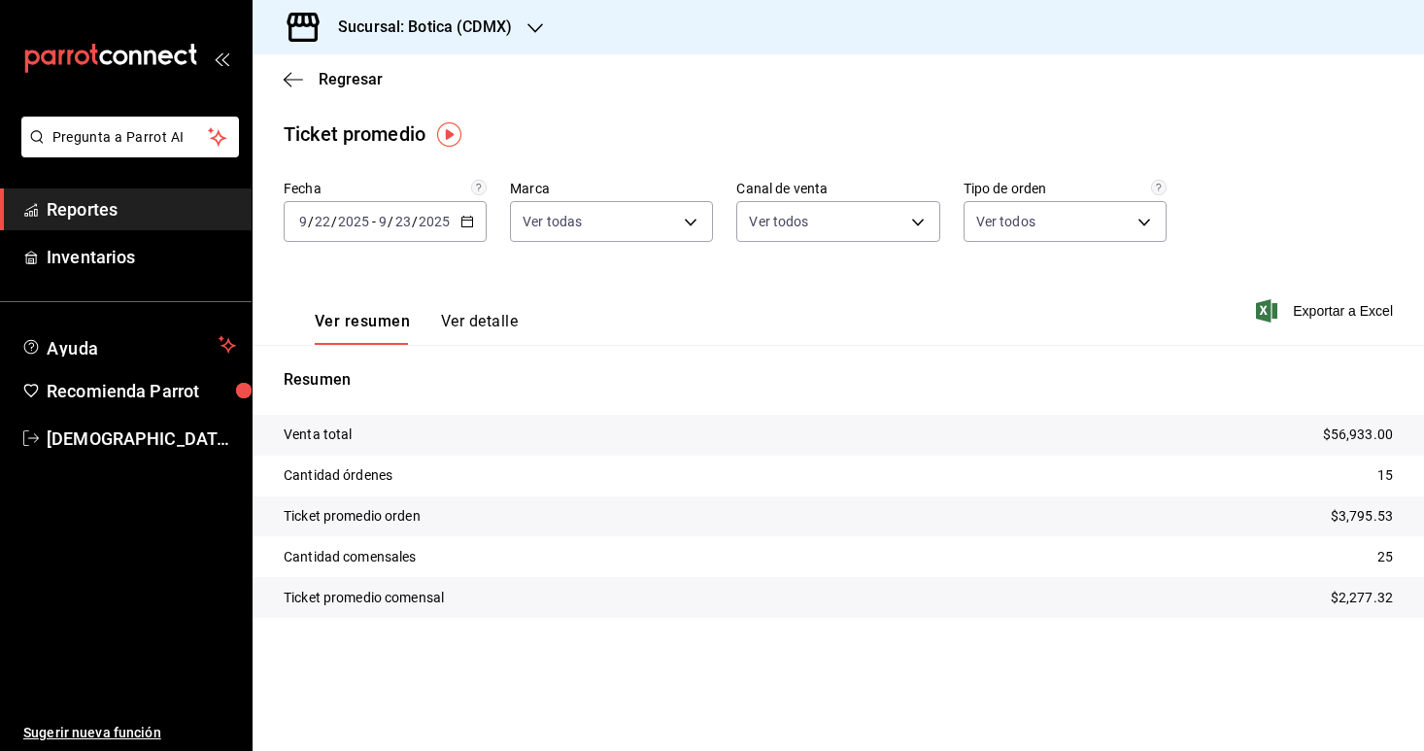
click at [113, 213] on span "Reportes" at bounding box center [141, 209] width 189 height 26
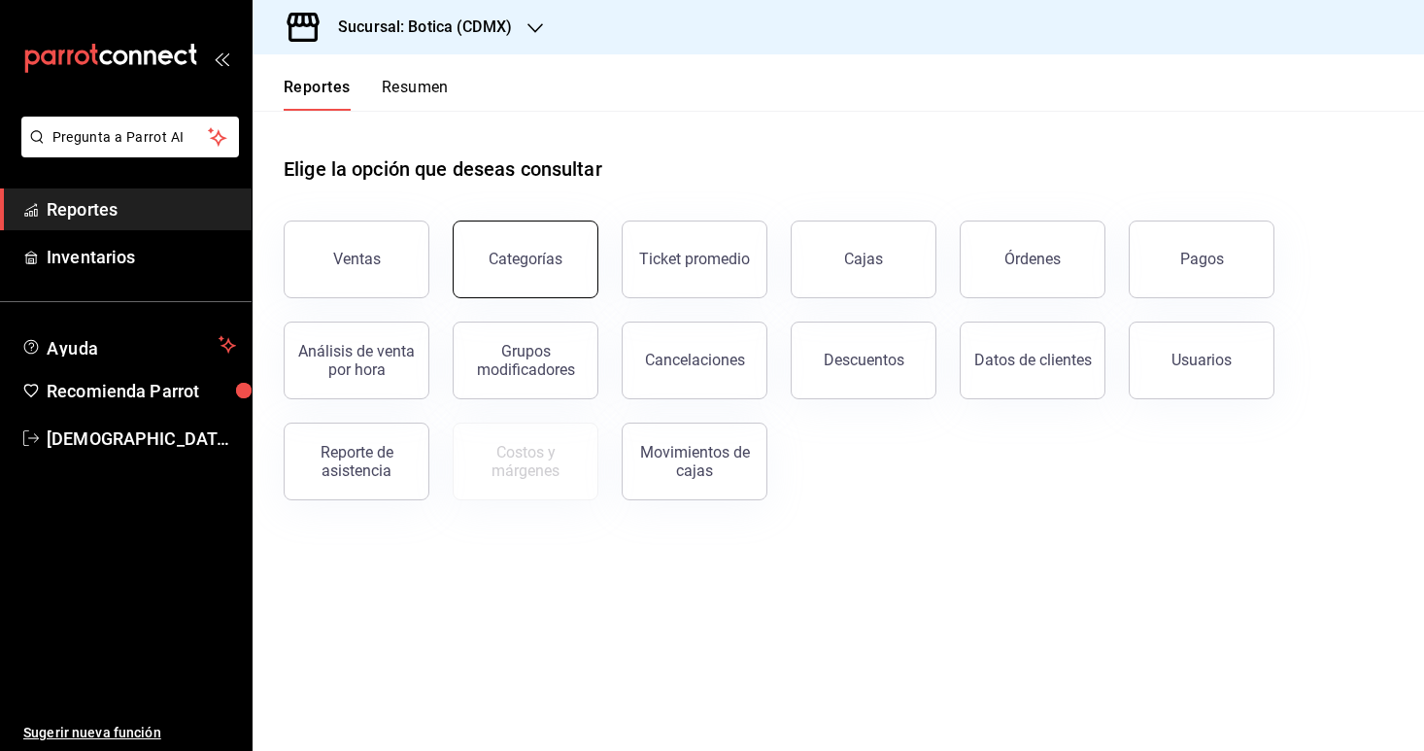
click at [565, 287] on button "Categorías" at bounding box center [526, 260] width 146 height 78
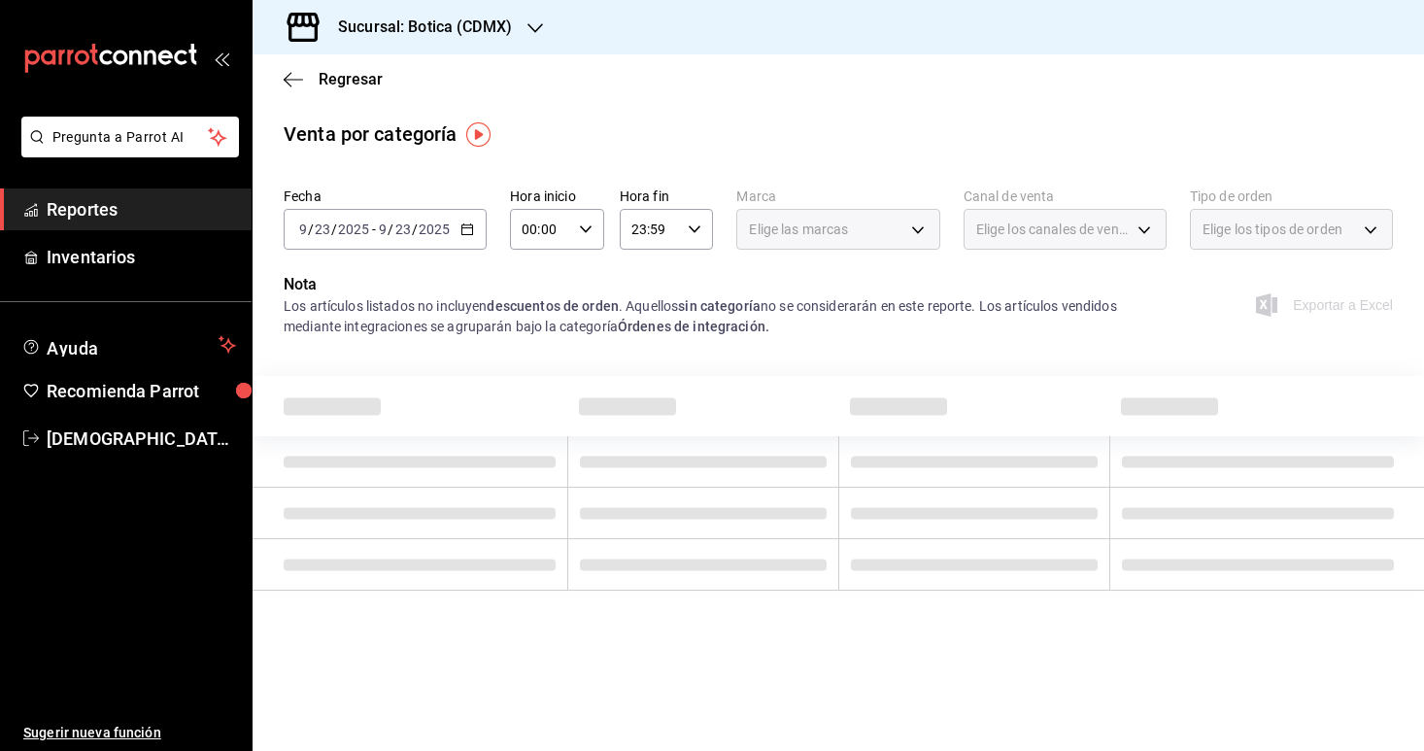
click at [470, 234] on \(Stroke\) "button" at bounding box center [468, 229] width 12 height 11
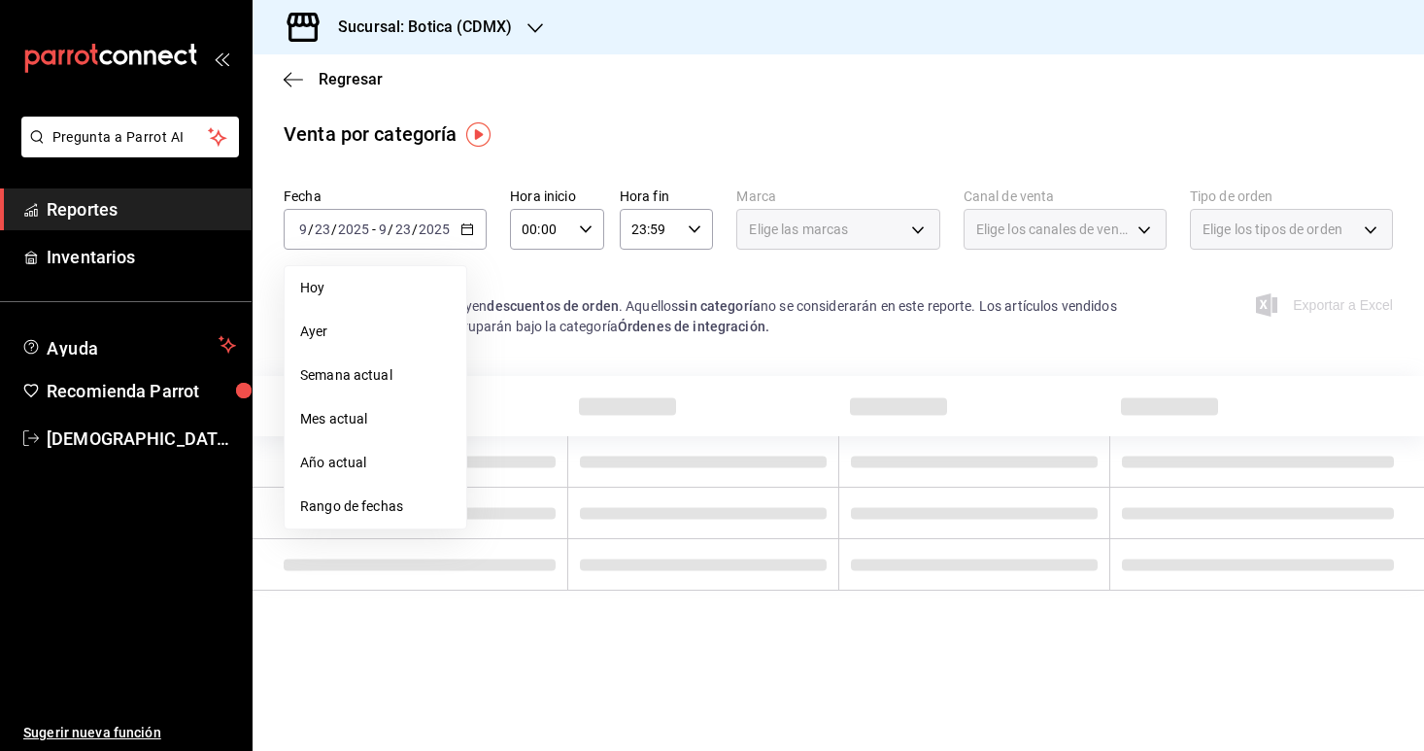
click at [344, 503] on span "Rango de fechas" at bounding box center [375, 507] width 151 height 20
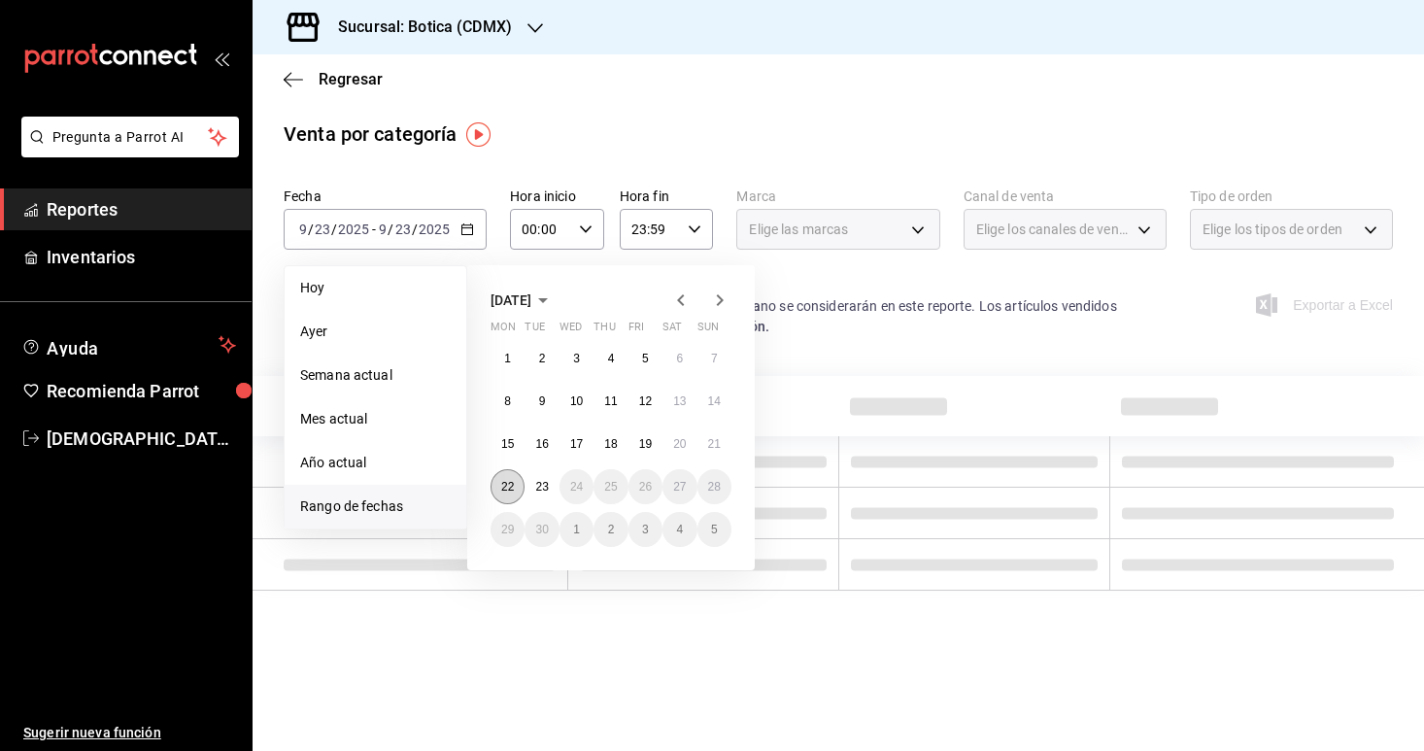
click at [507, 483] on abbr "22" at bounding box center [507, 487] width 13 height 14
click at [535, 487] on abbr "23" at bounding box center [541, 487] width 13 height 14
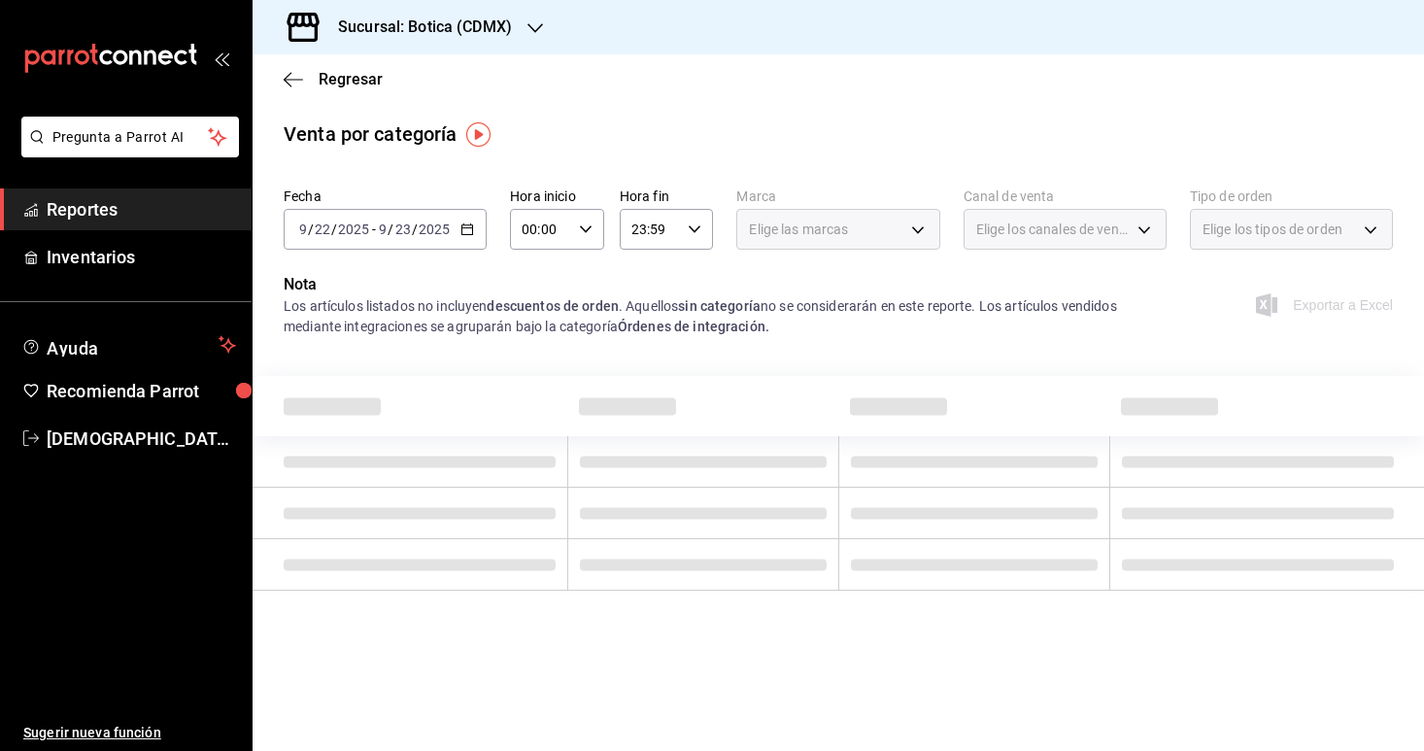
click at [589, 234] on icon "button" at bounding box center [586, 230] width 14 height 14
click at [530, 376] on span "02" at bounding box center [534, 372] width 17 height 16
type input "02:00"
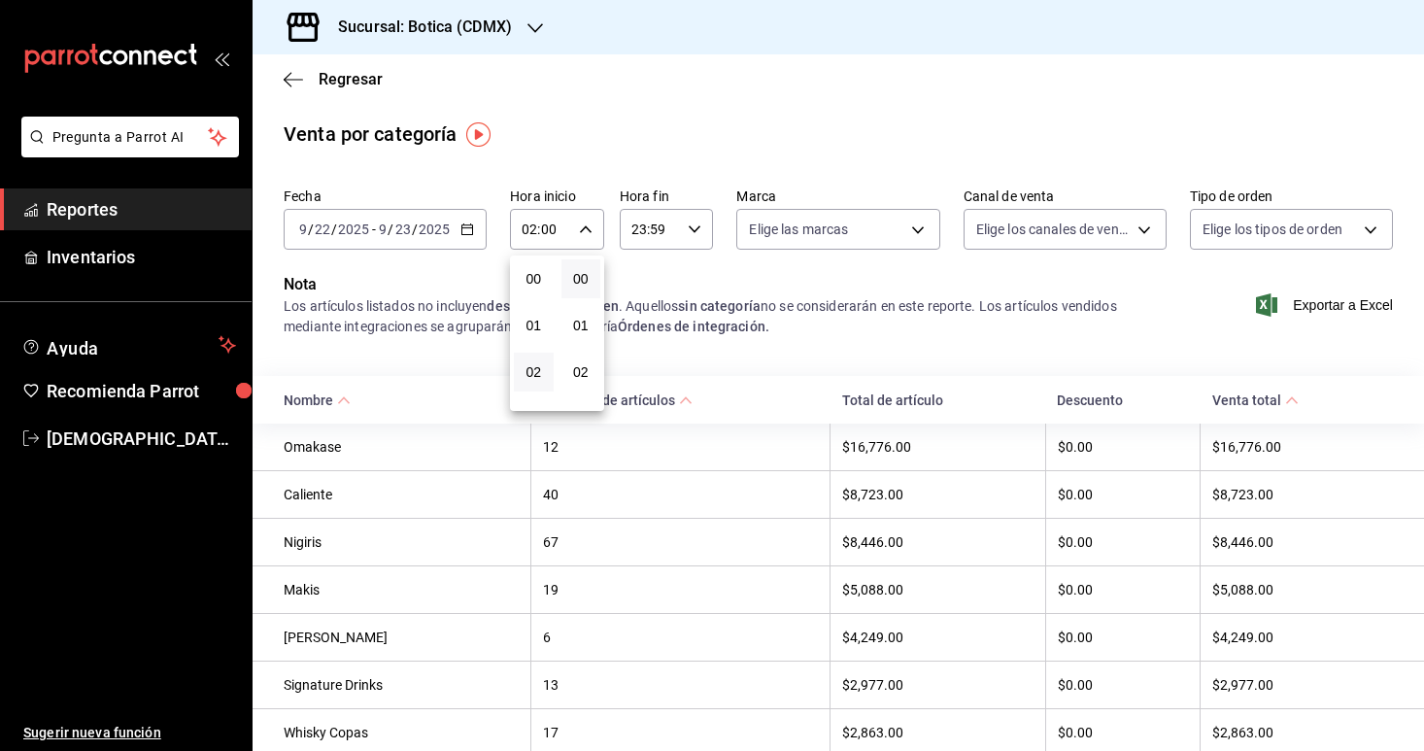
click at [543, 370] on button "02" at bounding box center [534, 372] width 40 height 39
click at [690, 330] on div at bounding box center [712, 375] width 1424 height 751
